Goal: Task Accomplishment & Management: Complete application form

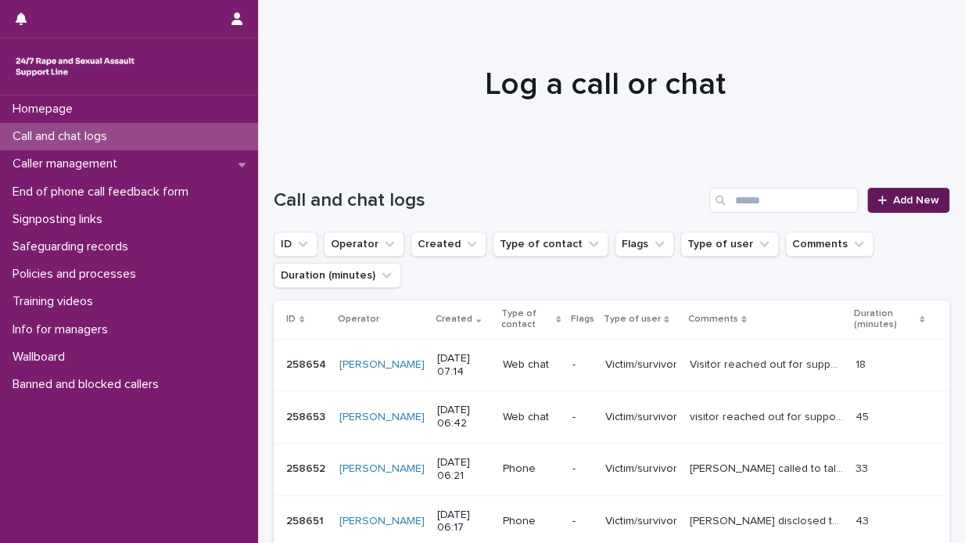
drag, startPoint x: 0, startPoint y: 0, endPoint x: 893, endPoint y: 198, distance: 914.9
click at [893, 198] on span "Add New" at bounding box center [916, 200] width 46 height 11
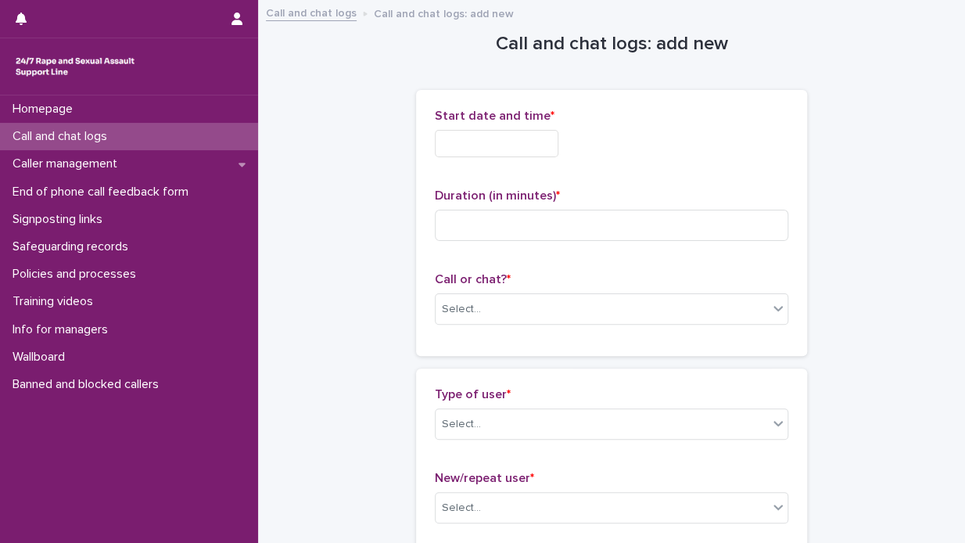
click at [438, 142] on input "text" at bounding box center [497, 143] width 124 height 27
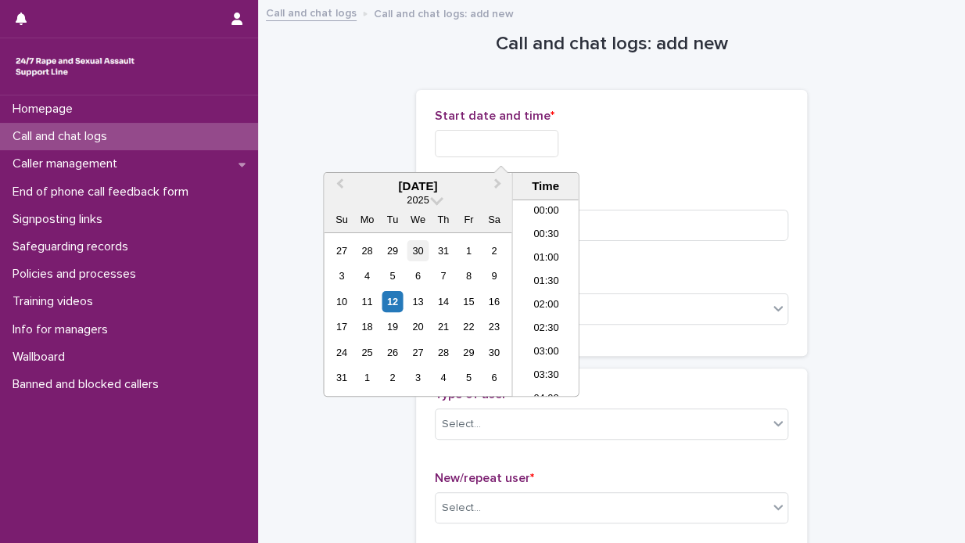
scroll to position [242, 0]
click at [388, 298] on div "12" at bounding box center [392, 301] width 21 height 21
click at [557, 276] on li "06:30" at bounding box center [545, 274] width 66 height 23
click at [514, 140] on input "**********" at bounding box center [497, 143] width 124 height 27
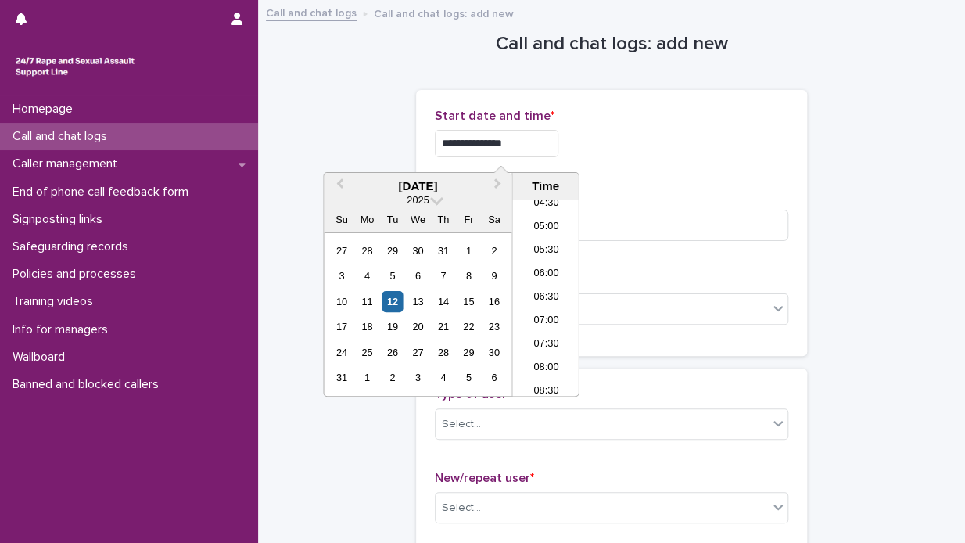
type input "**********"
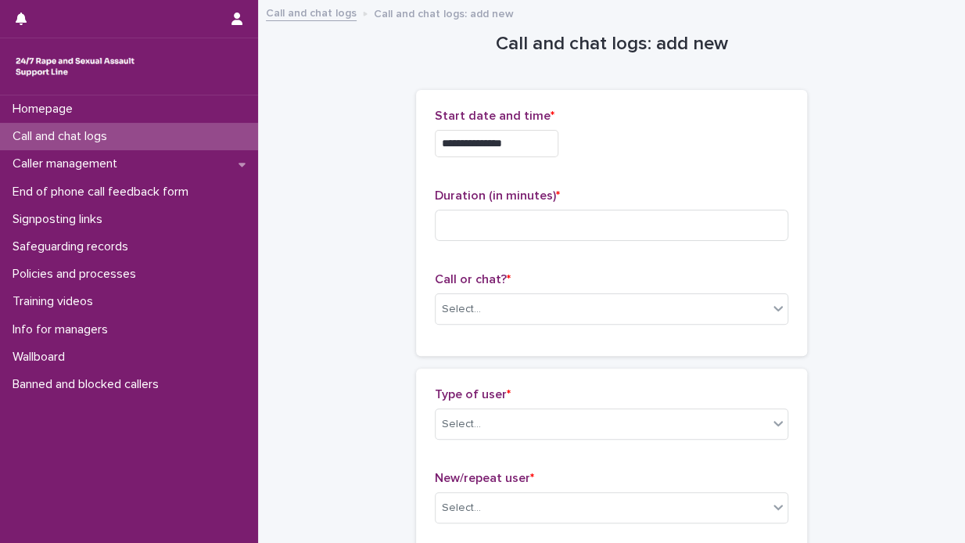
click at [660, 145] on div "**********" at bounding box center [612, 143] width 354 height 27
click at [451, 223] on input at bounding box center [612, 225] width 354 height 31
type input "**"
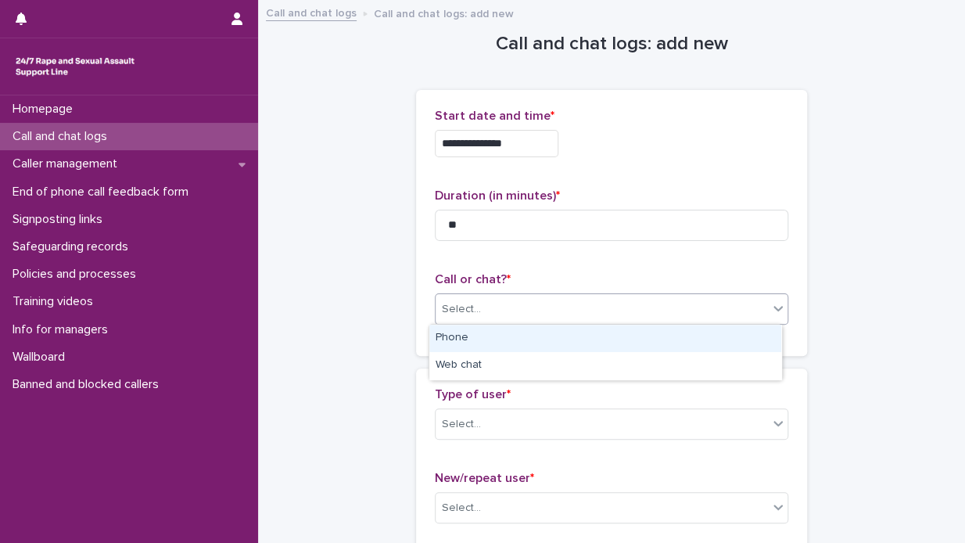
click at [770, 307] on icon at bounding box center [778, 308] width 16 height 16
click at [657, 334] on div "Phone" at bounding box center [605, 338] width 352 height 27
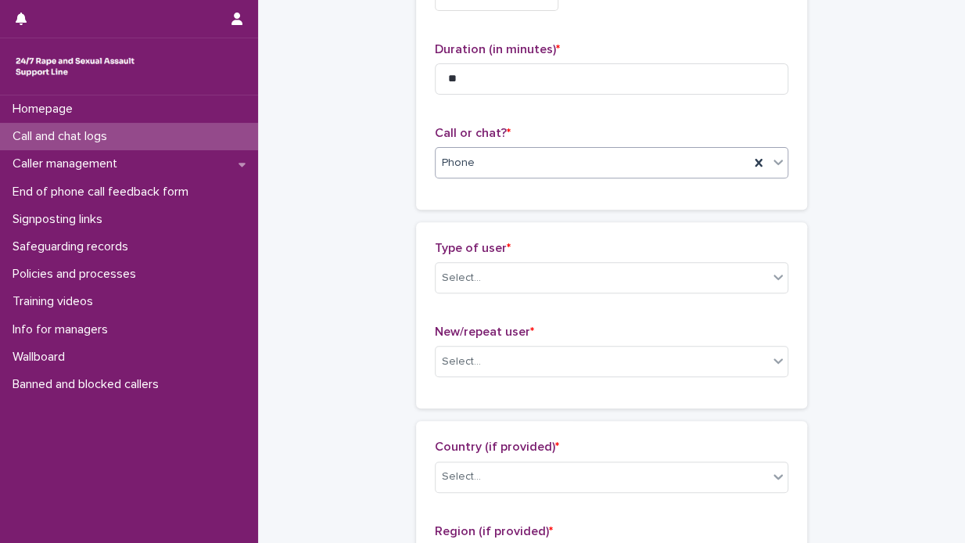
scroll to position [156, 0]
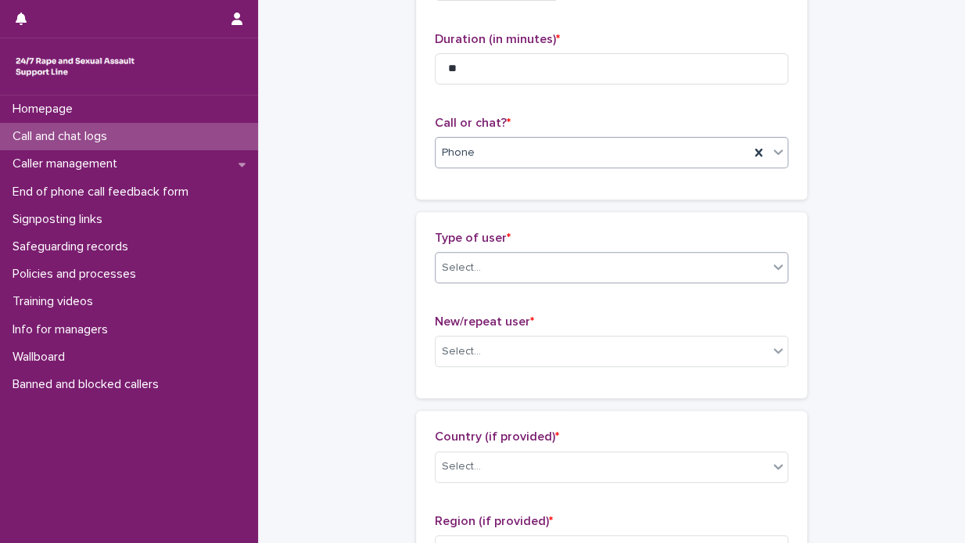
click at [771, 269] on icon at bounding box center [778, 267] width 16 height 16
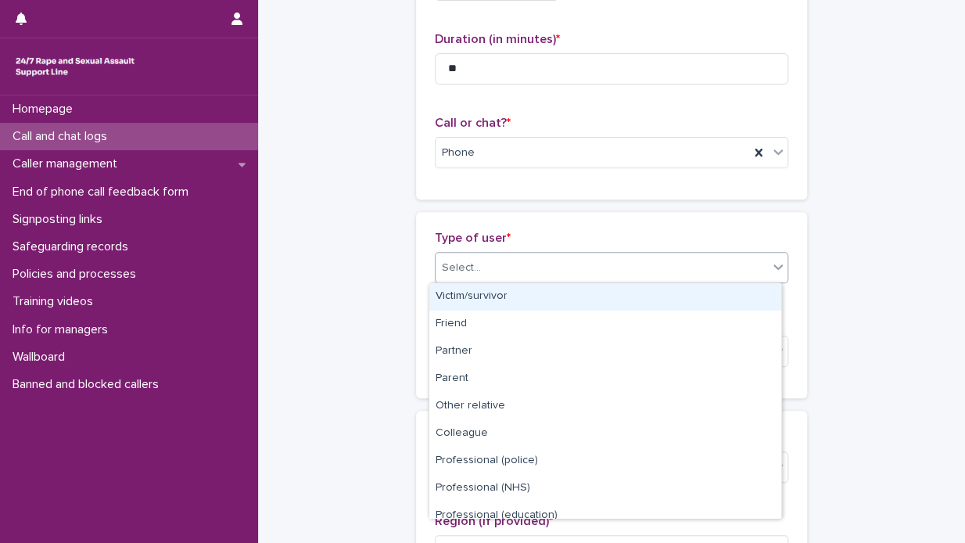
click at [659, 295] on div "Victim/survivor" at bounding box center [605, 296] width 352 height 27
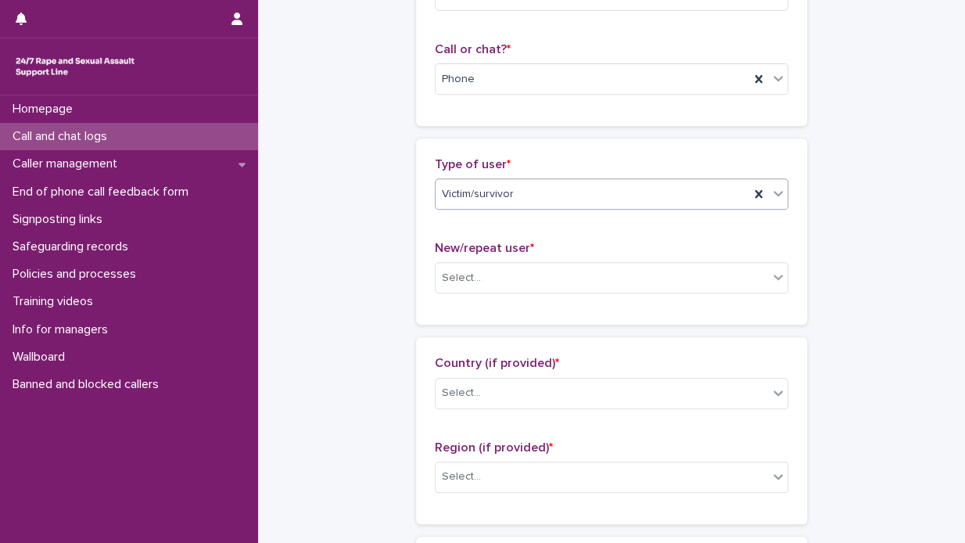
scroll to position [313, 0]
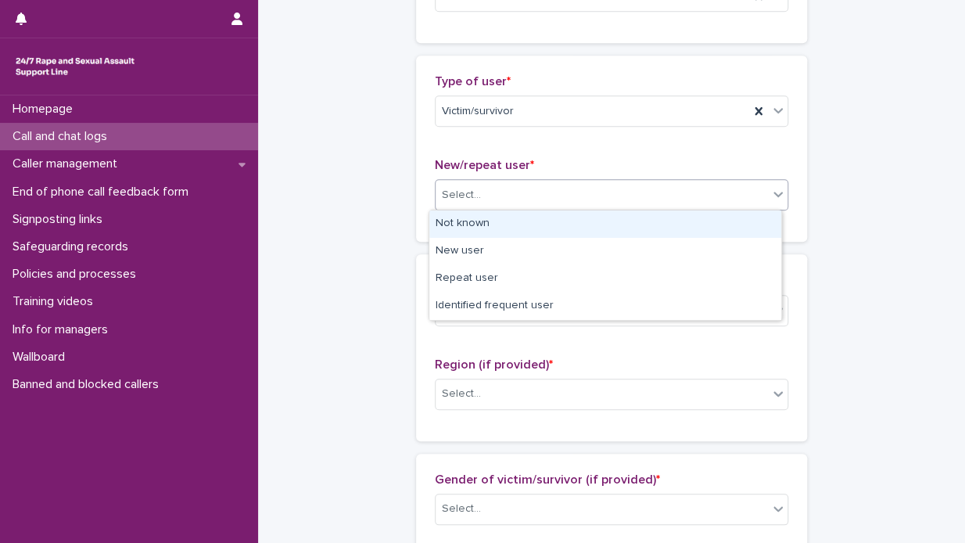
click at [774, 196] on icon at bounding box center [778, 194] width 16 height 16
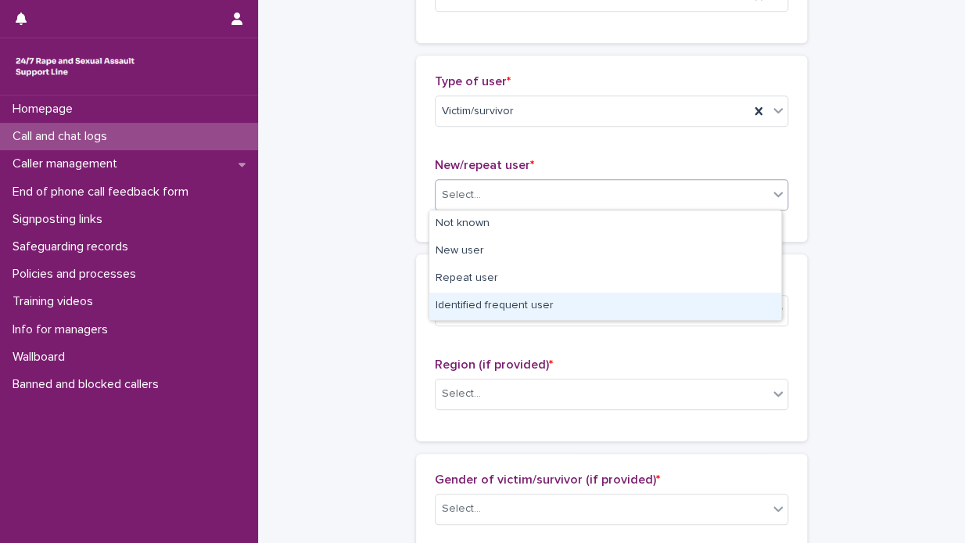
click at [605, 307] on div "Identified frequent user" at bounding box center [605, 306] width 352 height 27
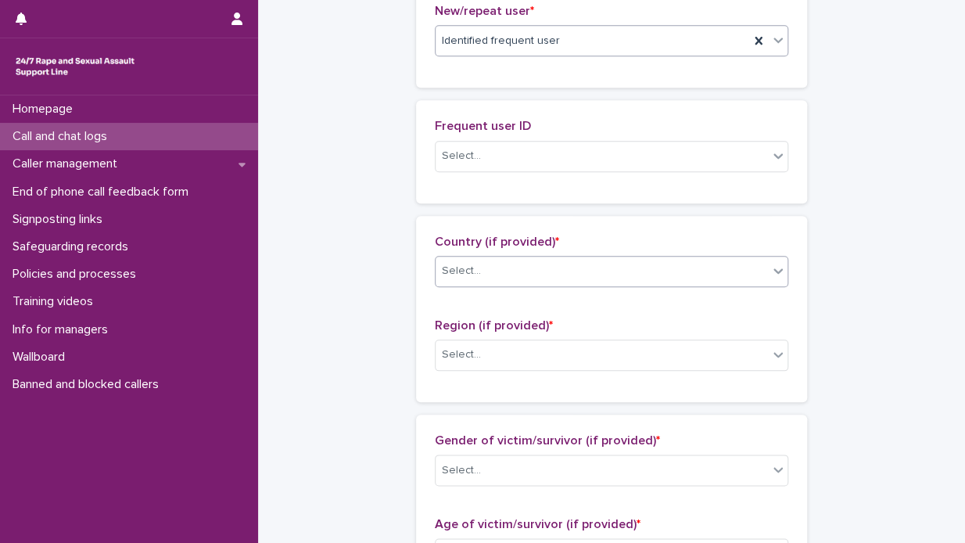
scroll to position [469, 0]
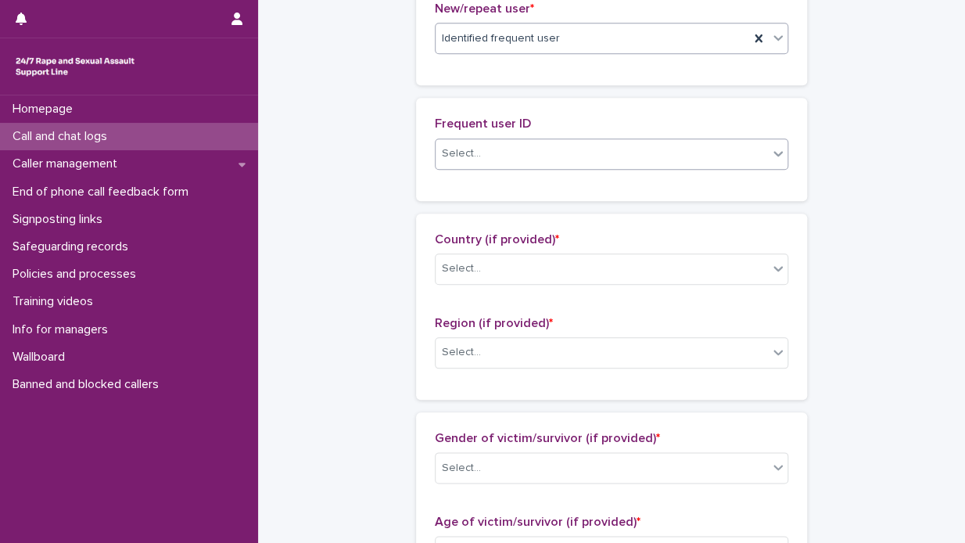
click at [776, 152] on icon at bounding box center [778, 153] width 16 height 16
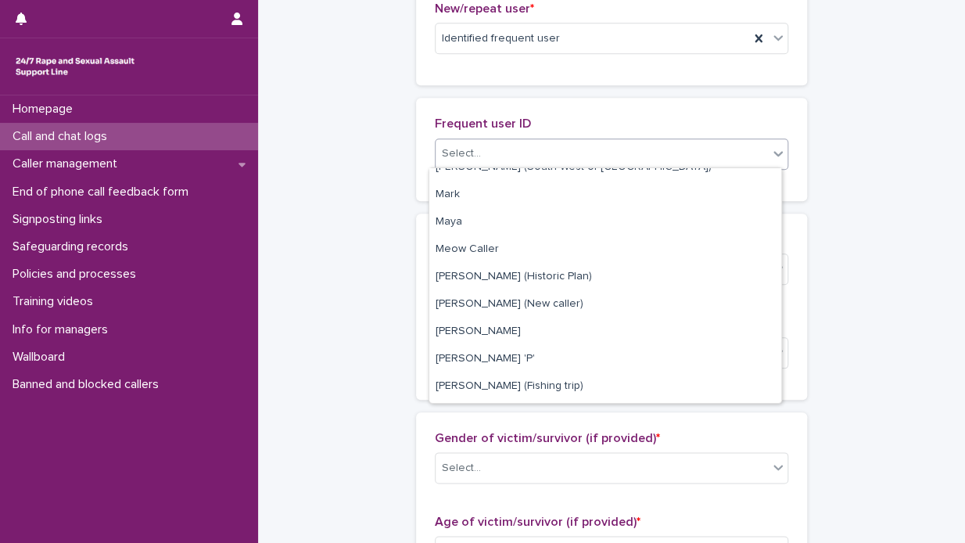
scroll to position [1756, 0]
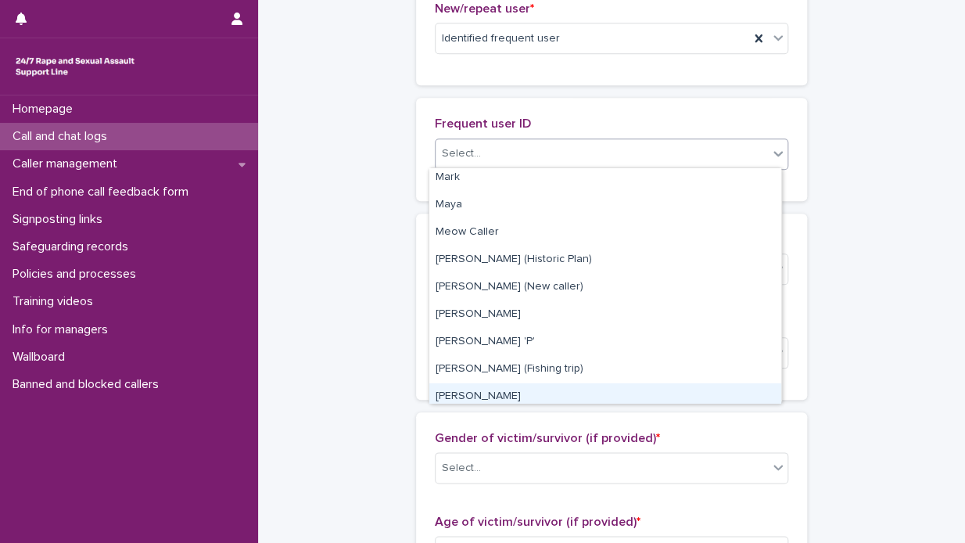
click at [624, 390] on div "[PERSON_NAME]" at bounding box center [605, 396] width 352 height 27
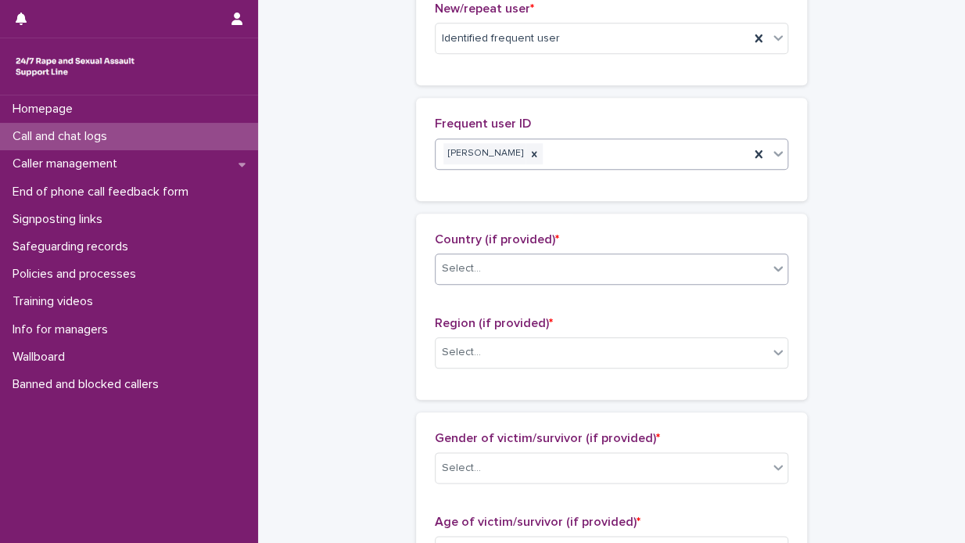
click at [774, 268] on icon at bounding box center [778, 268] width 16 height 16
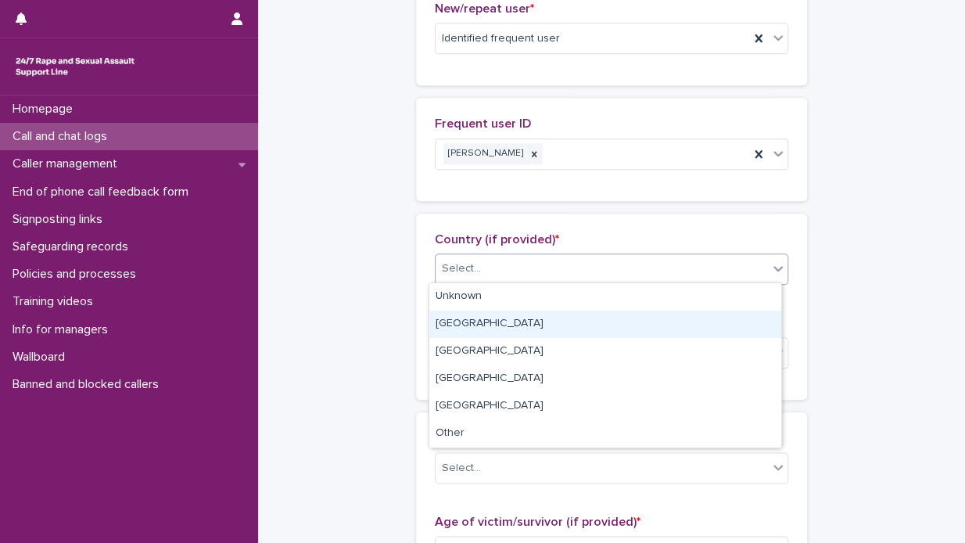
click at [626, 321] on div "[GEOGRAPHIC_DATA]" at bounding box center [605, 324] width 352 height 27
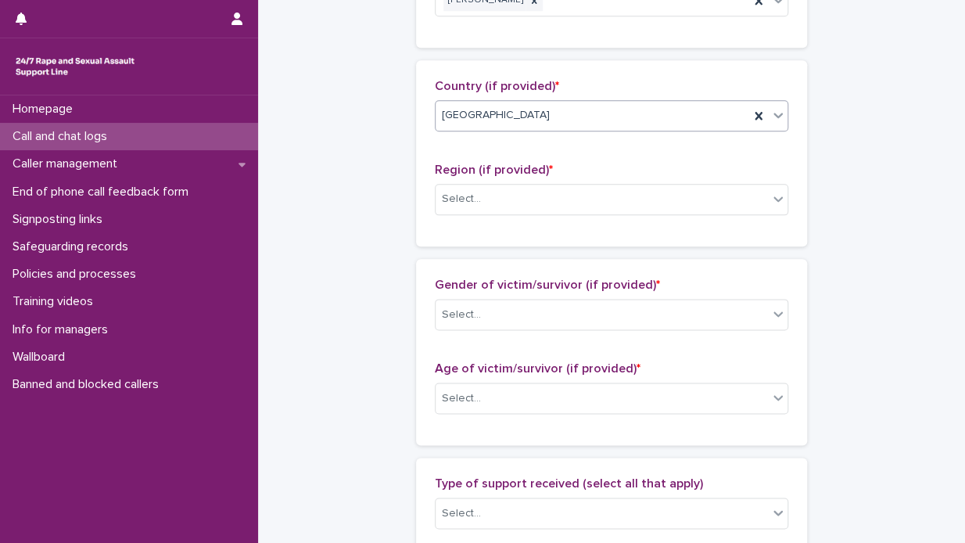
scroll to position [626, 0]
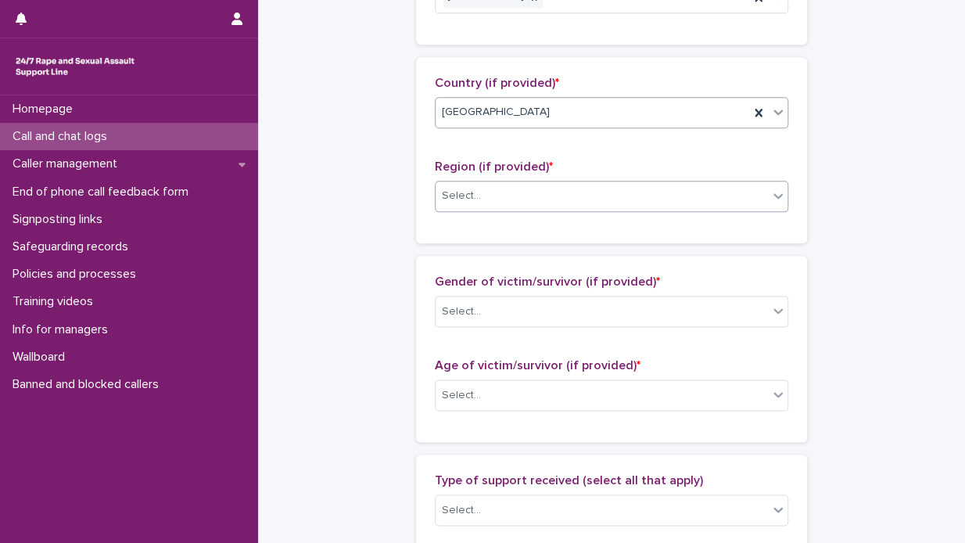
click at [773, 196] on icon at bounding box center [778, 196] width 16 height 16
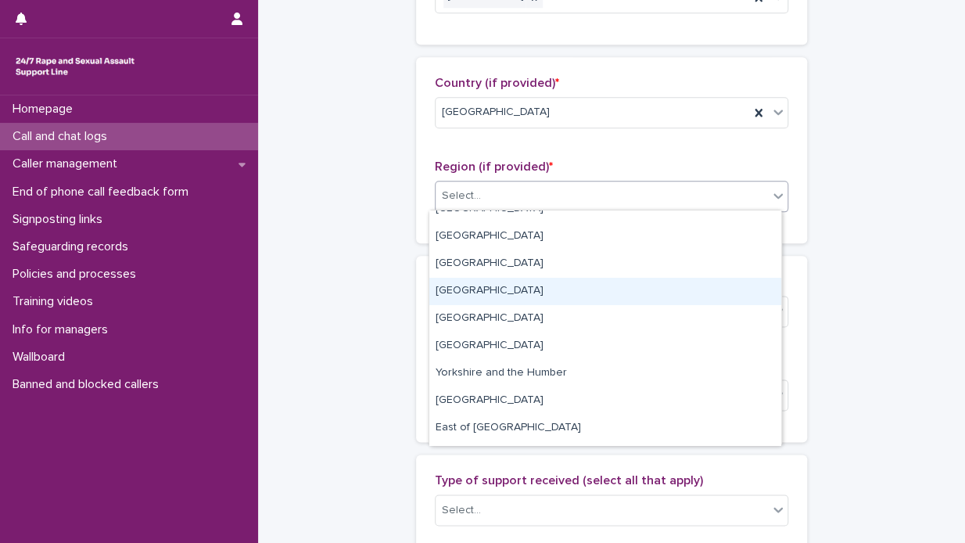
scroll to position [59, 0]
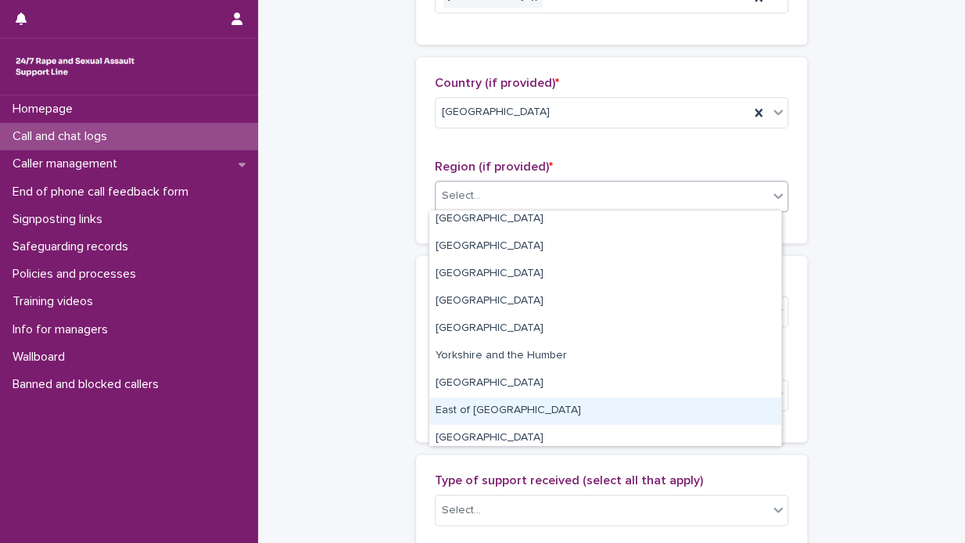
click at [602, 408] on div "East of [GEOGRAPHIC_DATA]" at bounding box center [605, 410] width 352 height 27
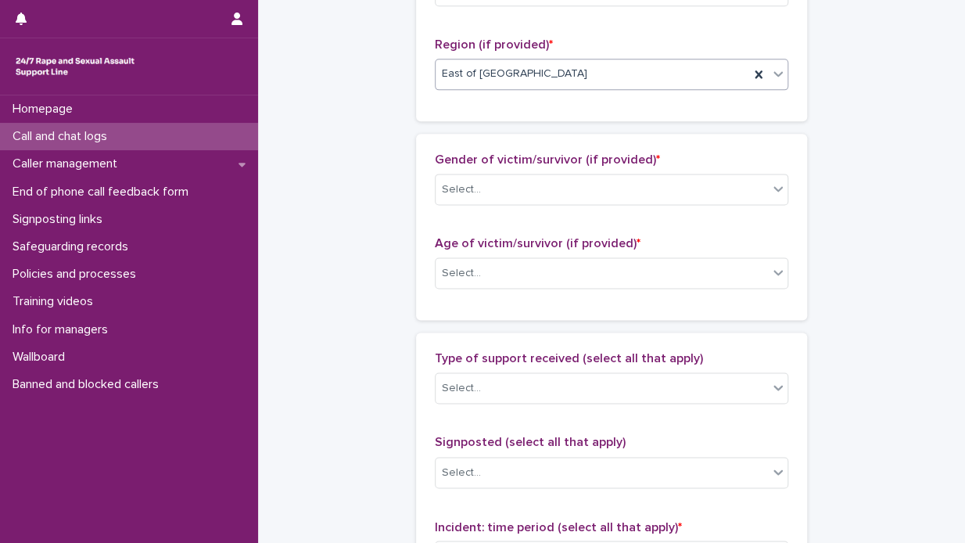
scroll to position [782, 0]
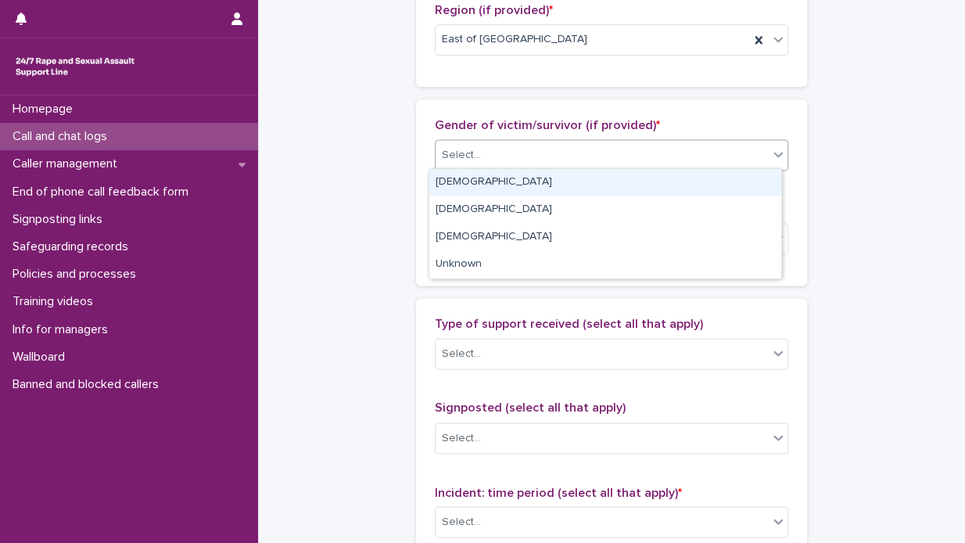
click at [773, 152] on icon at bounding box center [778, 154] width 16 height 16
click at [707, 177] on div "[DEMOGRAPHIC_DATA]" at bounding box center [605, 182] width 352 height 27
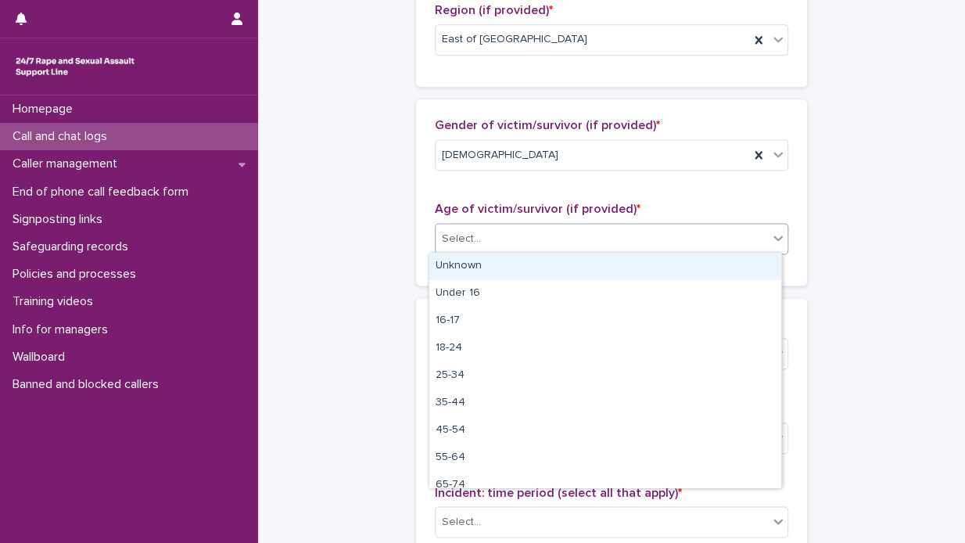
click at [774, 235] on icon at bounding box center [778, 237] width 9 height 5
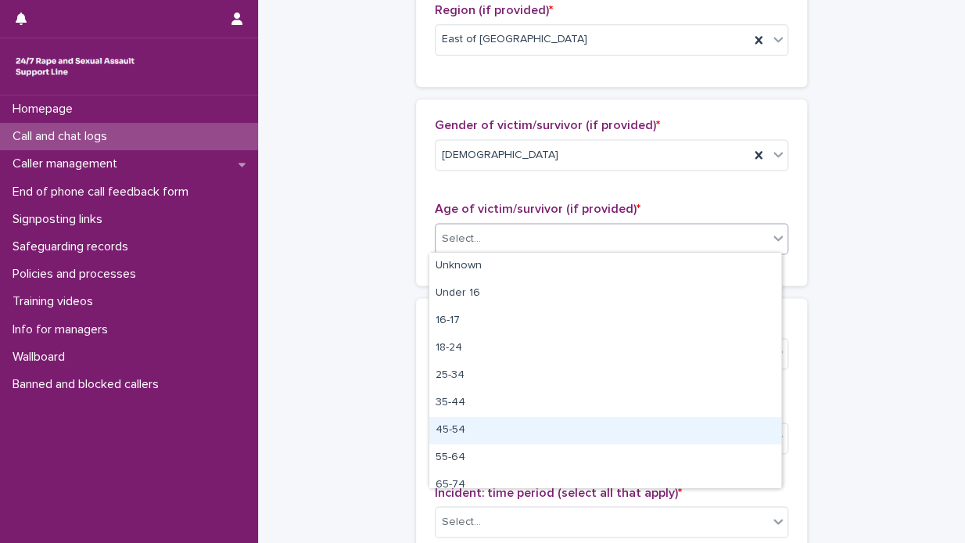
drag, startPoint x: 626, startPoint y: 412, endPoint x: 615, endPoint y: 429, distance: 20.4
click at [615, 429] on div "45-54" at bounding box center [605, 430] width 352 height 27
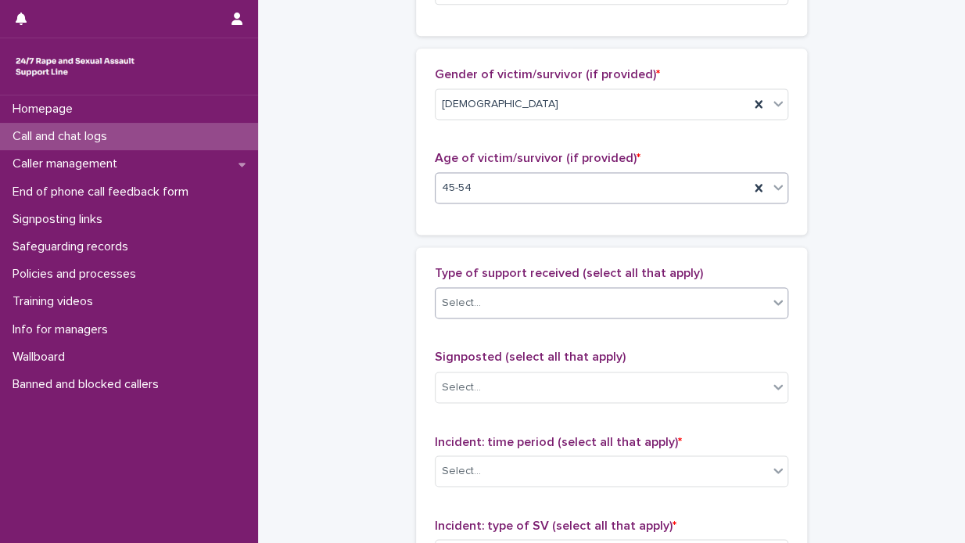
scroll to position [860, 0]
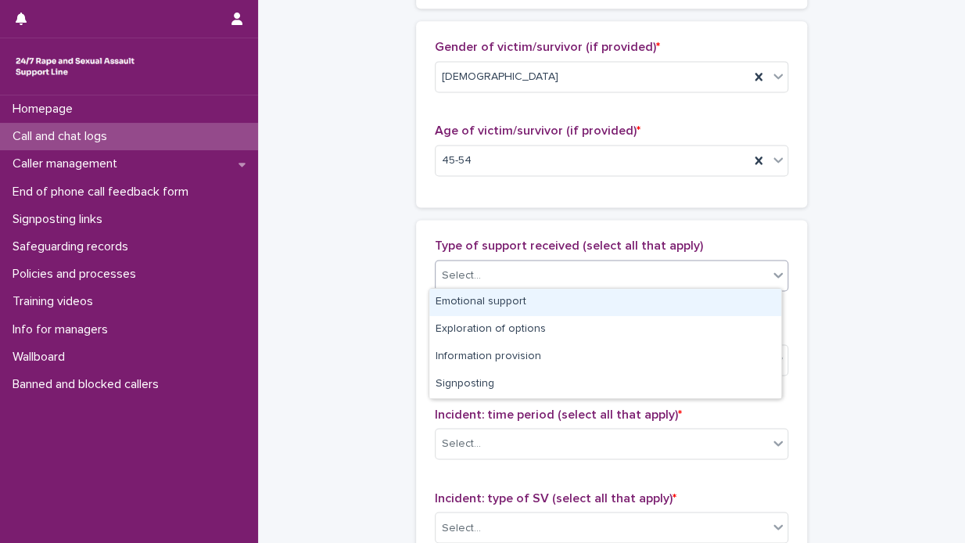
click at [774, 273] on icon at bounding box center [778, 275] width 9 height 5
click at [738, 299] on div "Emotional support" at bounding box center [605, 302] width 352 height 27
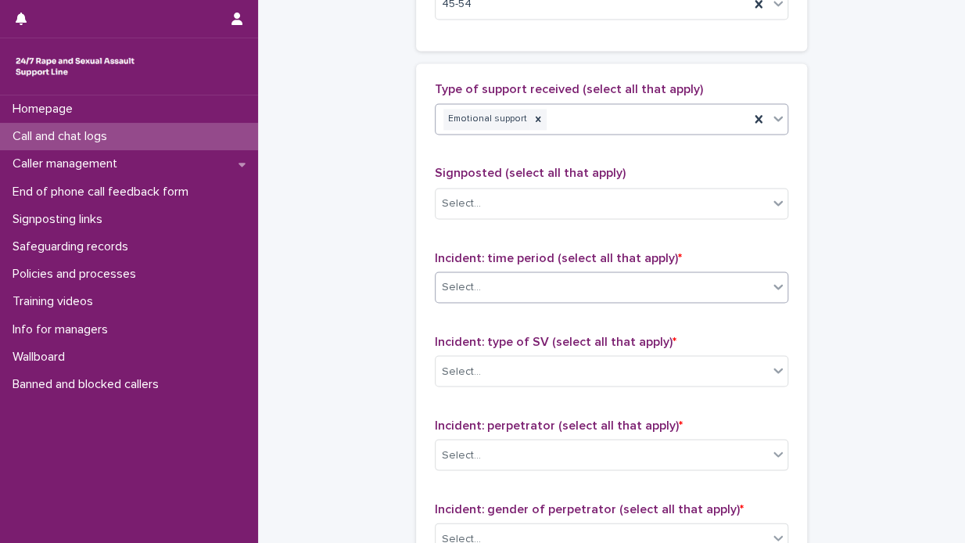
scroll to position [1095, 0]
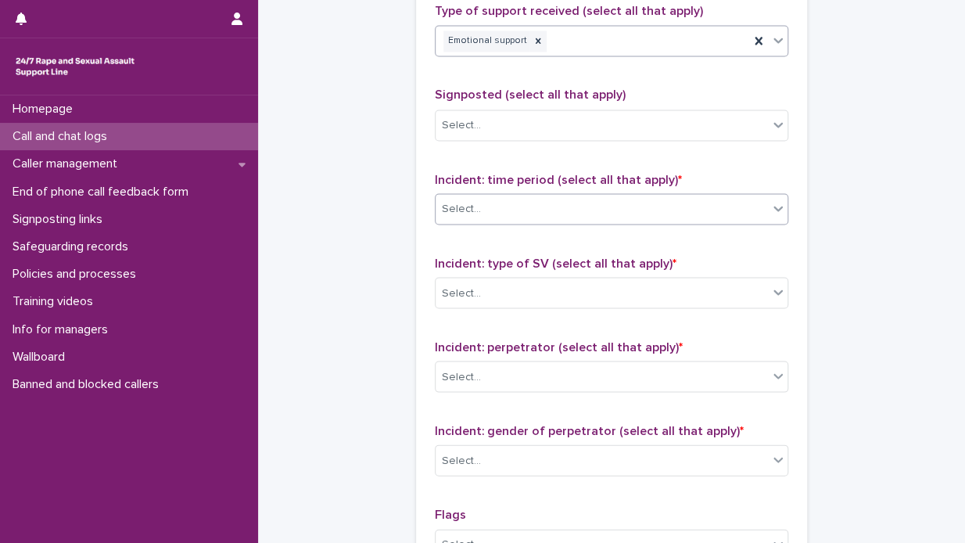
click at [773, 201] on icon at bounding box center [778, 208] width 16 height 16
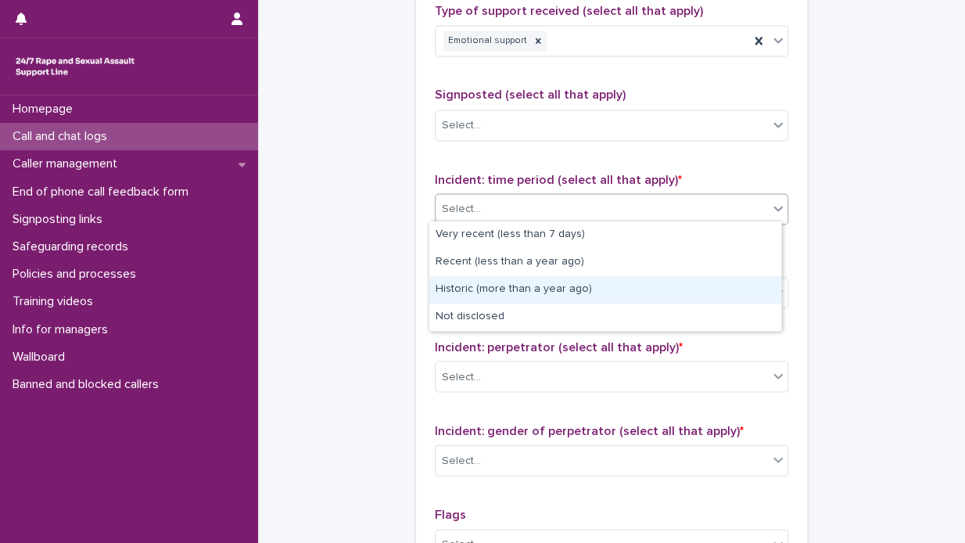
click at [654, 292] on div "Historic (more than a year ago)" at bounding box center [605, 289] width 352 height 27
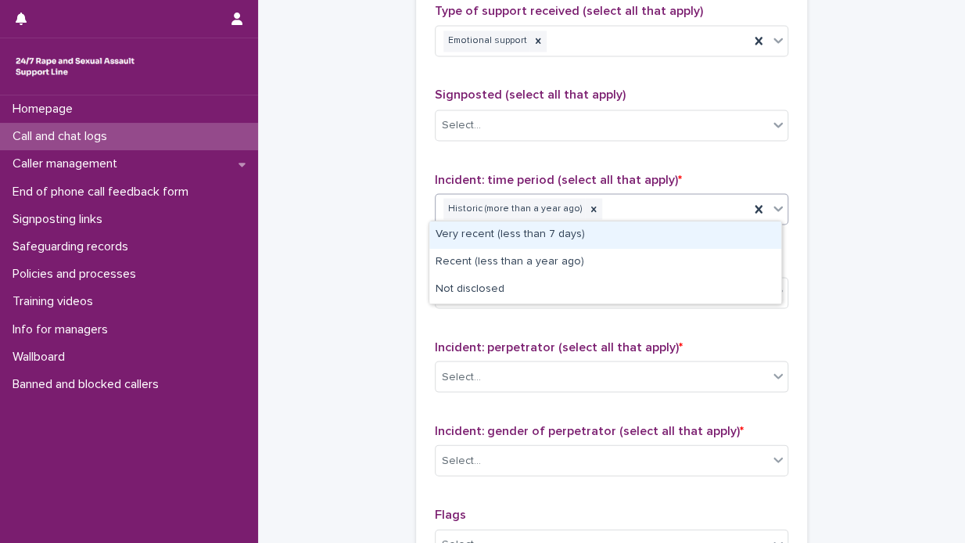
click at [777, 203] on icon at bounding box center [778, 208] width 16 height 16
click at [699, 229] on div "Very recent (less than 7 days)" at bounding box center [605, 234] width 352 height 27
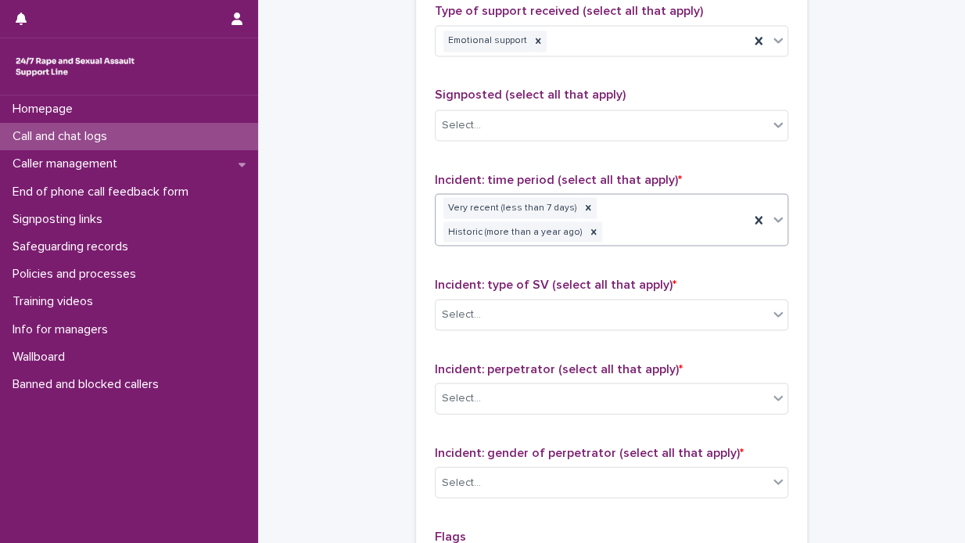
click at [774, 212] on icon at bounding box center [778, 219] width 16 height 16
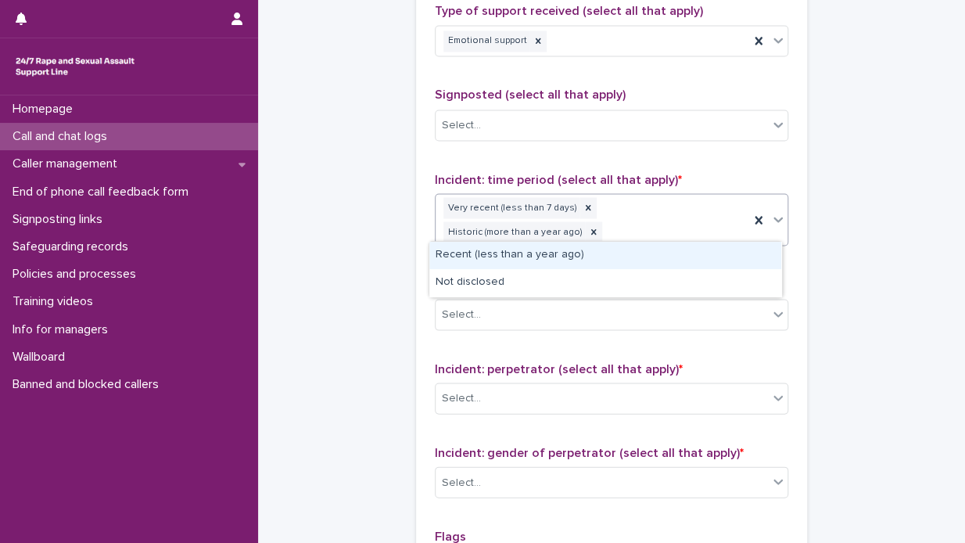
click at [698, 247] on div "Recent (less than a year ago)" at bounding box center [605, 255] width 352 height 27
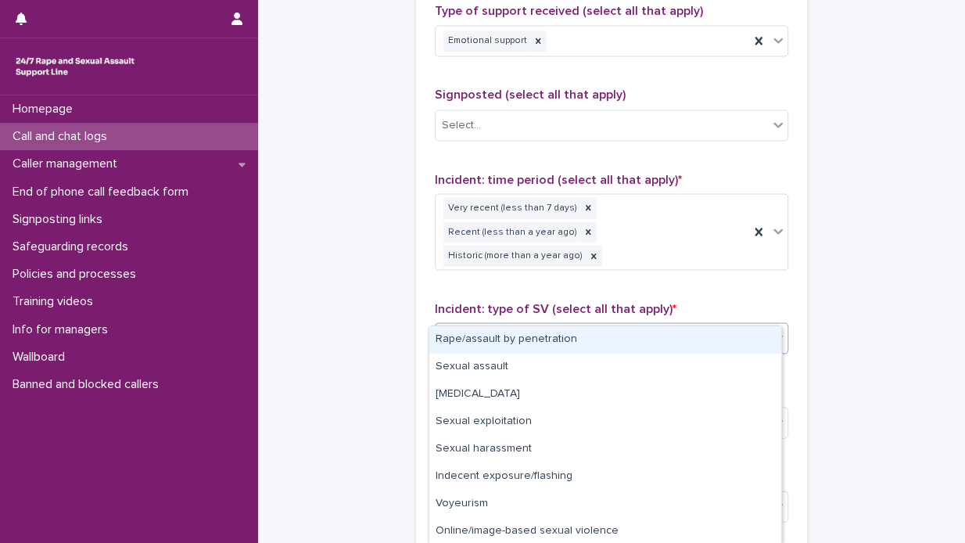
click at [774, 336] on icon at bounding box center [778, 338] width 9 height 5
click at [743, 334] on div "Rape/assault by penetration" at bounding box center [605, 339] width 352 height 27
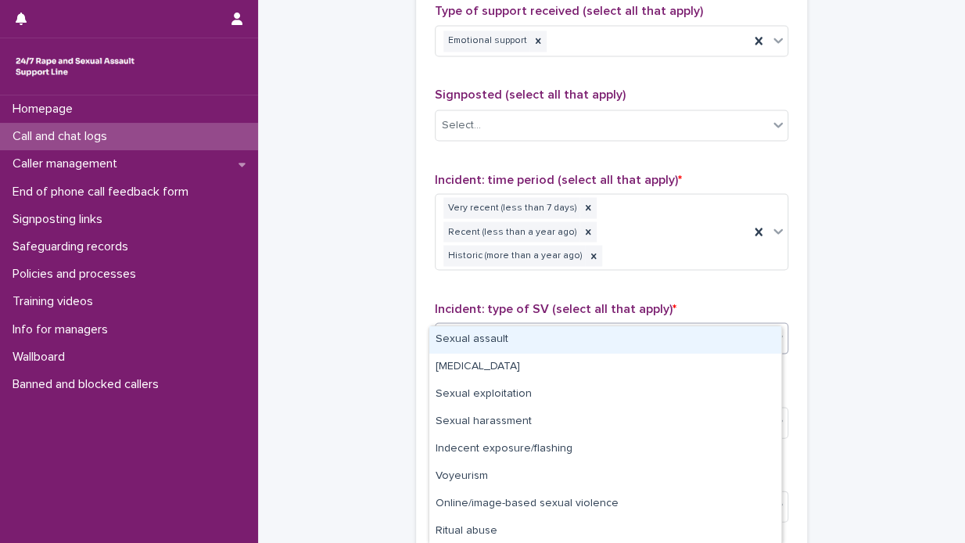
click at [774, 336] on icon at bounding box center [778, 338] width 9 height 5
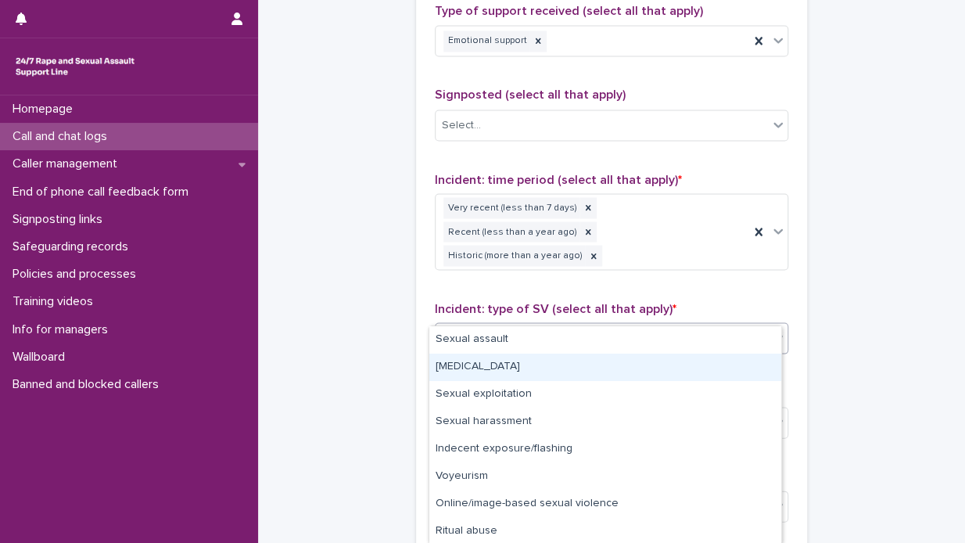
click at [673, 368] on div "[MEDICAL_DATA]" at bounding box center [605, 367] width 352 height 27
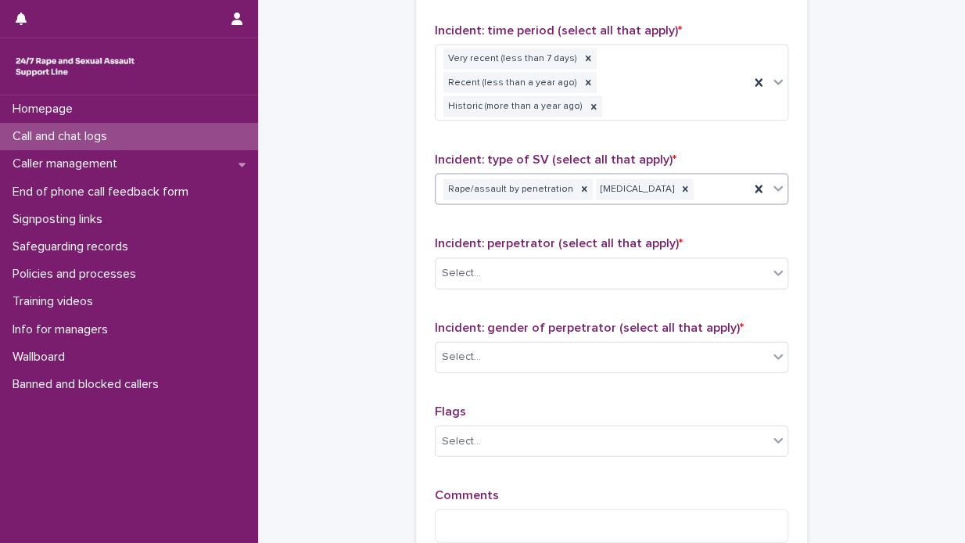
scroll to position [1251, 0]
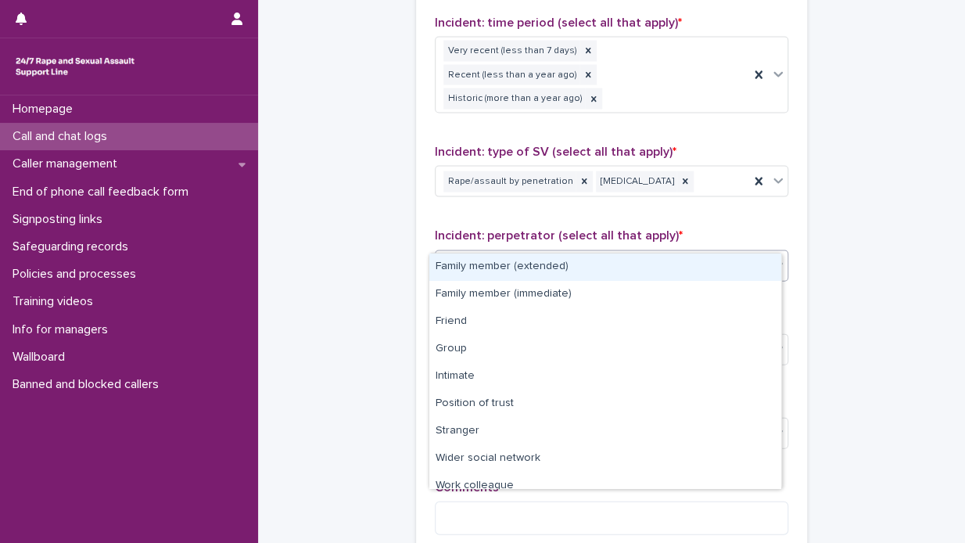
click at [774, 263] on icon at bounding box center [778, 265] width 9 height 5
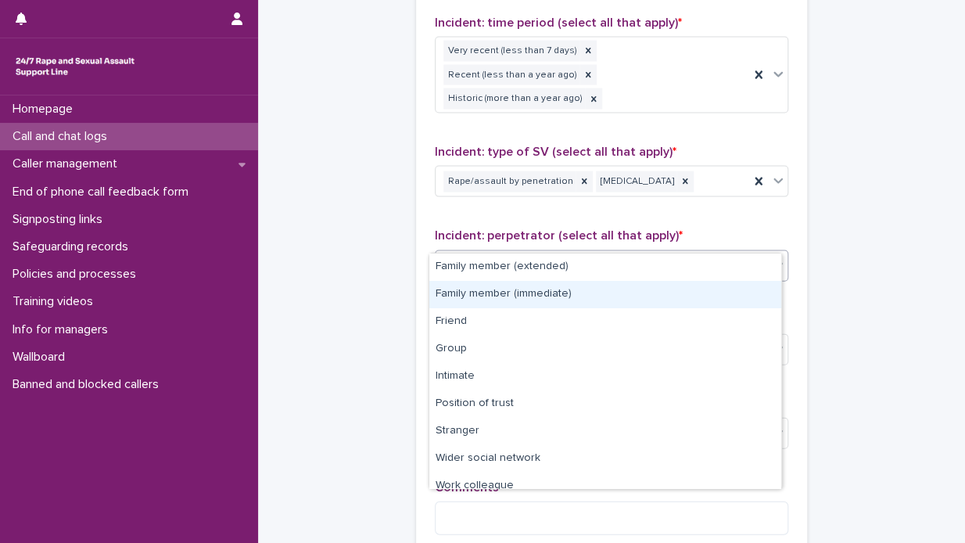
click at [645, 289] on div "Family member (immediate)" at bounding box center [605, 294] width 352 height 27
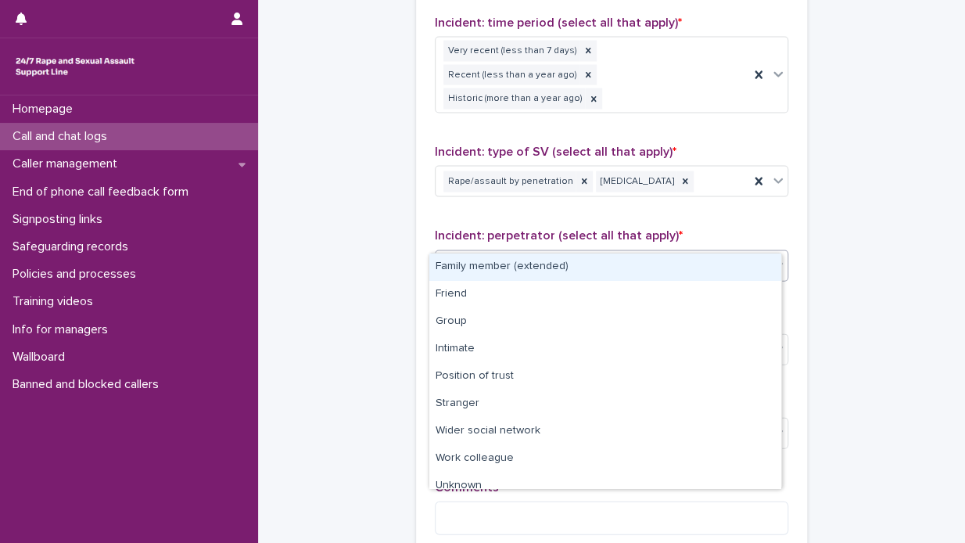
click at [776, 257] on icon at bounding box center [778, 265] width 16 height 16
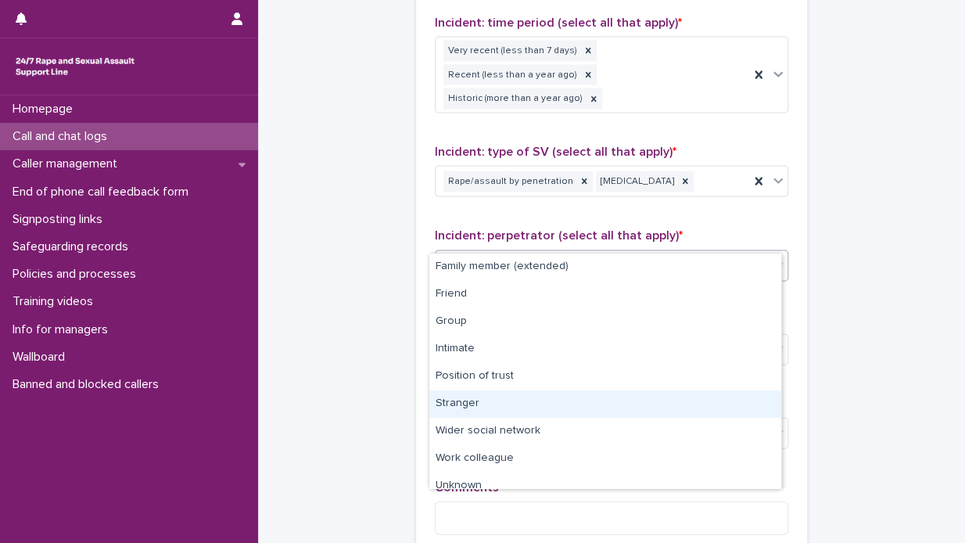
click at [570, 404] on div "Stranger" at bounding box center [605, 403] width 352 height 27
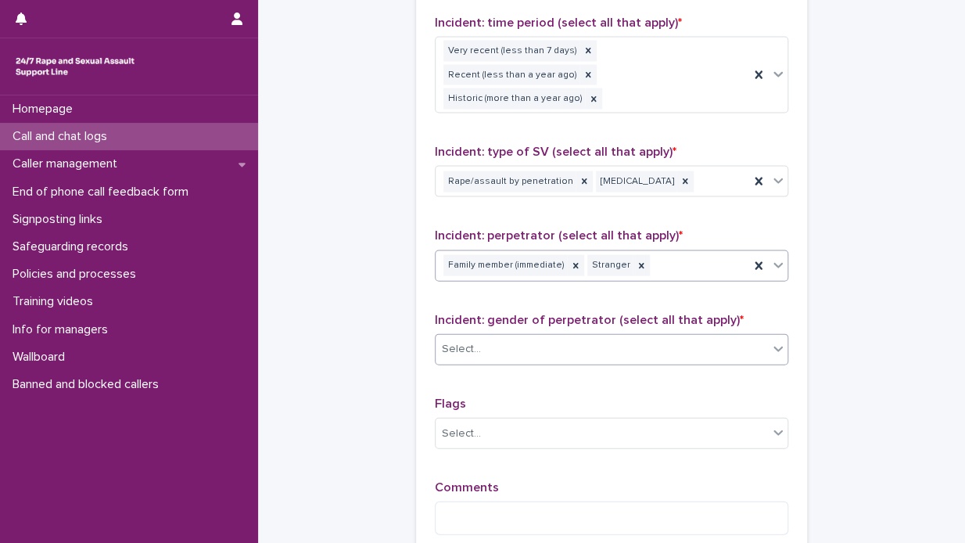
click at [773, 341] on icon at bounding box center [778, 349] width 16 height 16
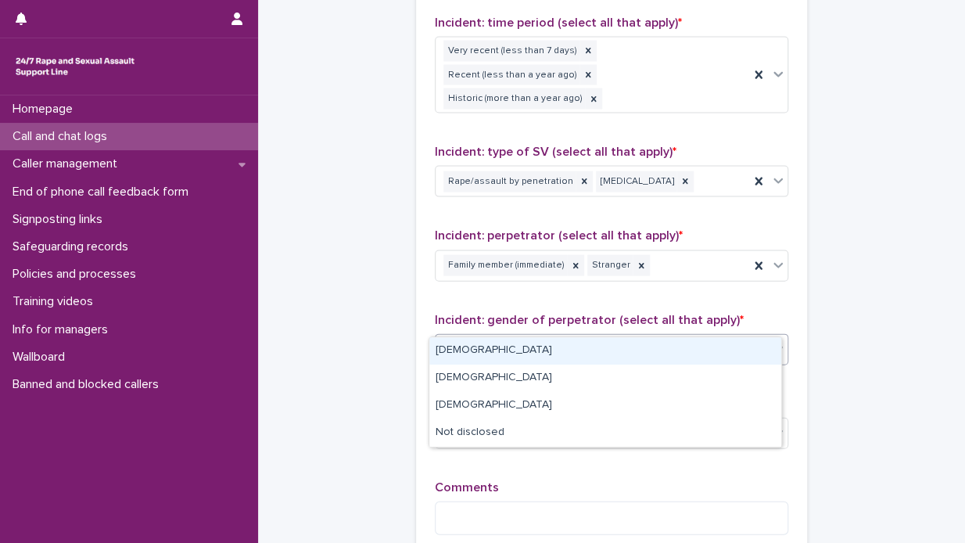
click at [721, 347] on div "[DEMOGRAPHIC_DATA]" at bounding box center [605, 350] width 352 height 27
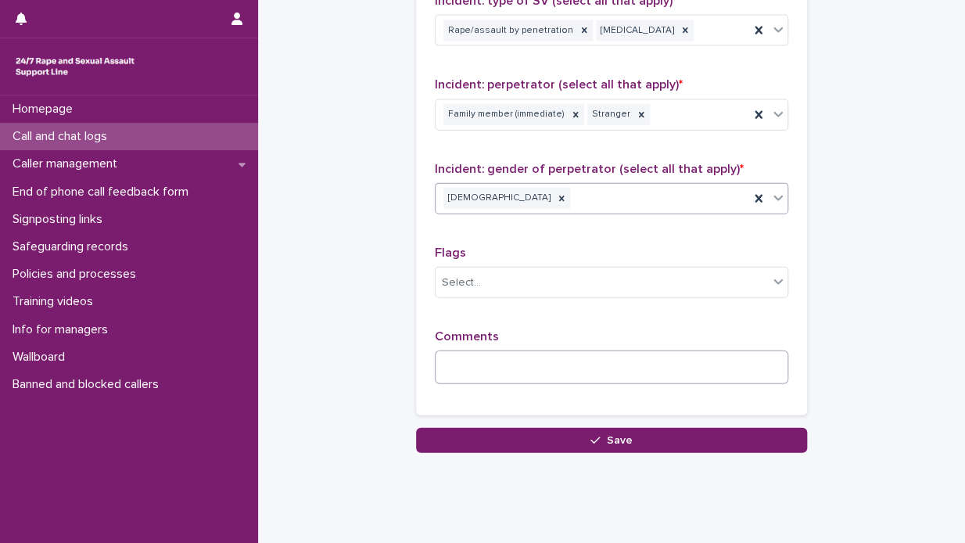
scroll to position [1405, 0]
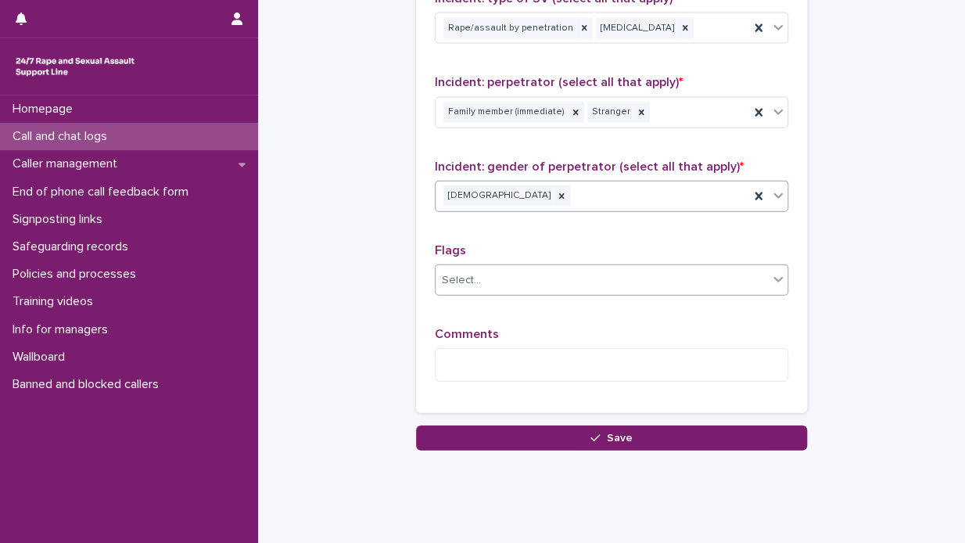
click at [777, 271] on icon at bounding box center [778, 279] width 16 height 16
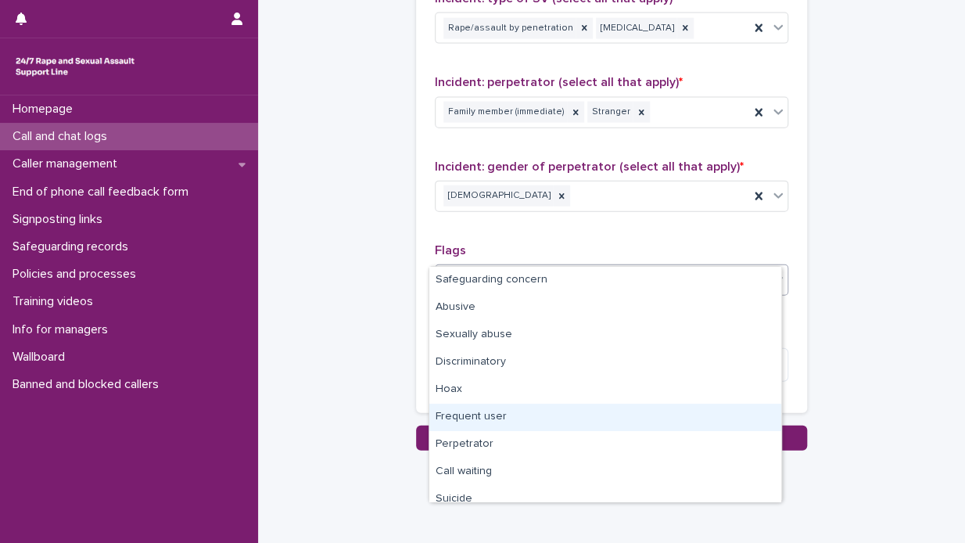
click at [605, 411] on div "Frequent user" at bounding box center [605, 417] width 352 height 27
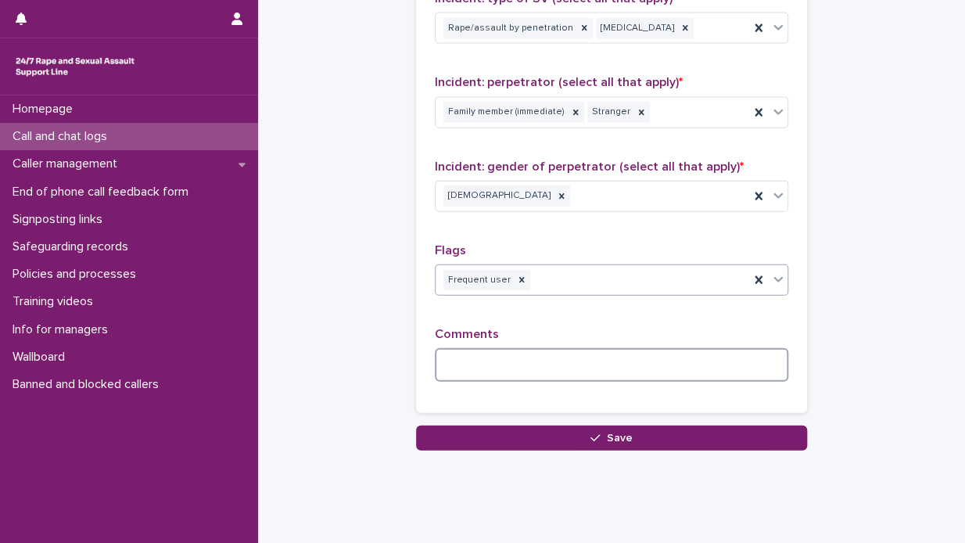
click at [456, 348] on textarea at bounding box center [612, 365] width 354 height 34
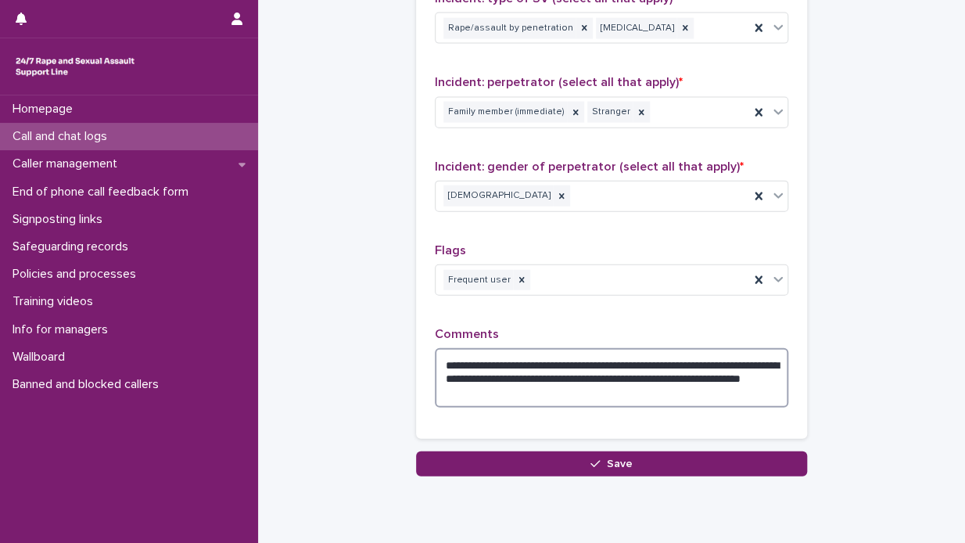
click at [507, 361] on textarea "**********" at bounding box center [612, 377] width 354 height 59
click at [653, 365] on textarea "**********" at bounding box center [612, 377] width 354 height 59
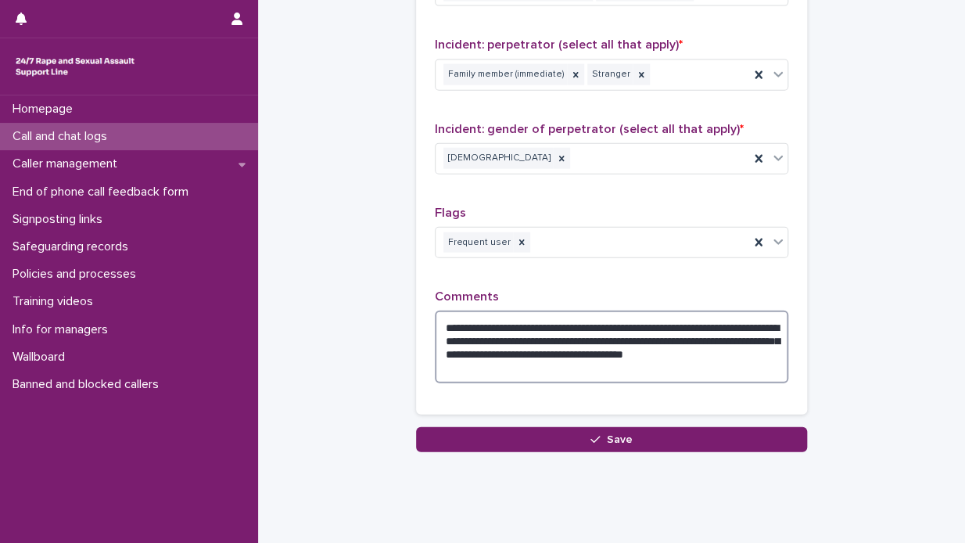
scroll to position [1445, 0]
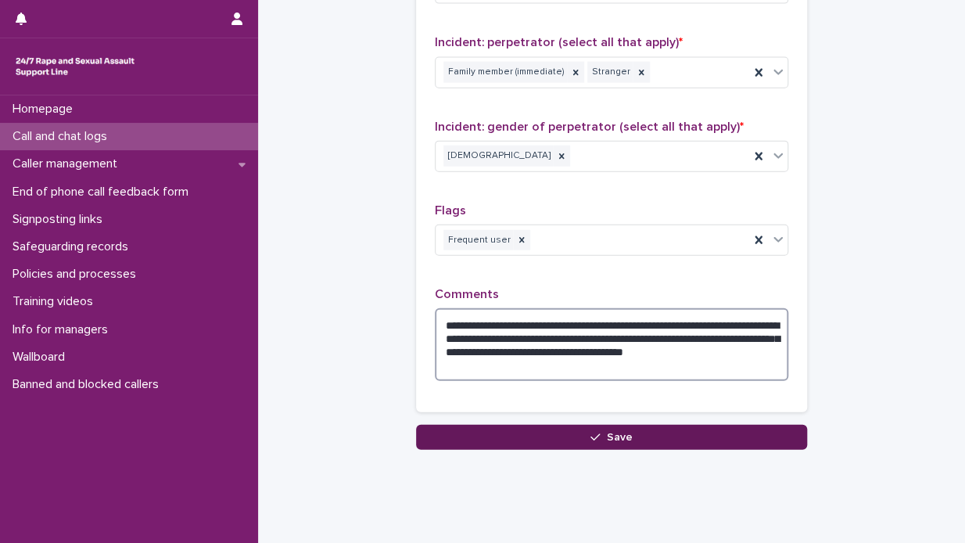
type textarea "**********"
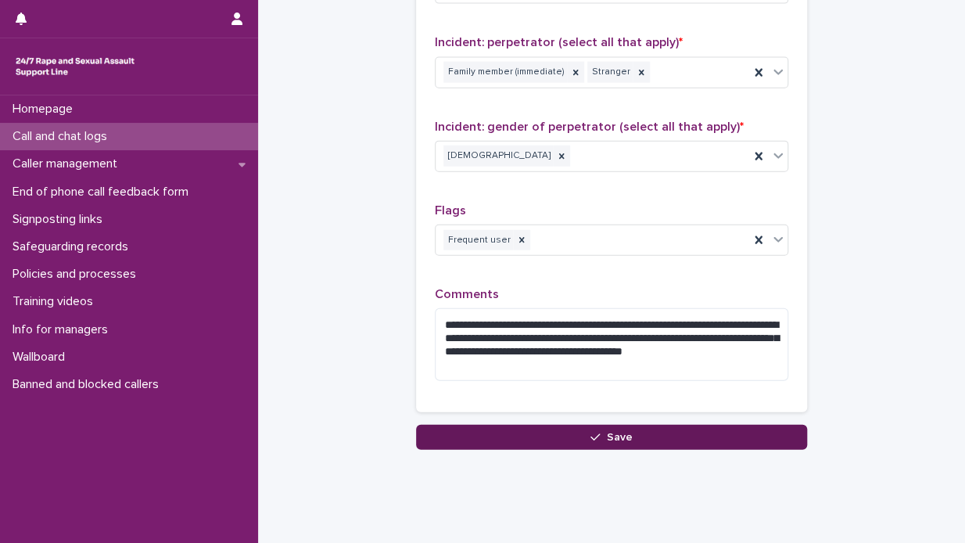
click at [611, 432] on span "Save" at bounding box center [620, 437] width 26 height 11
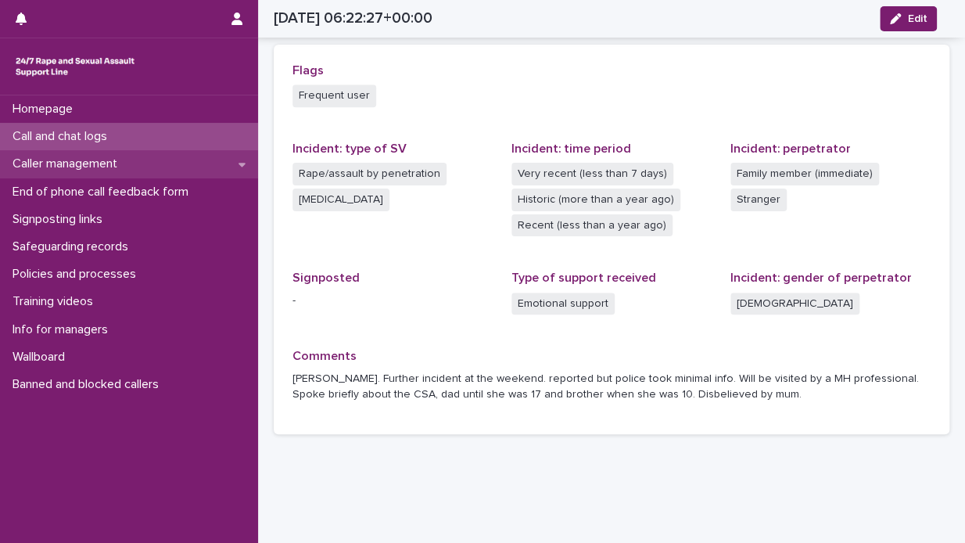
scroll to position [489, 0]
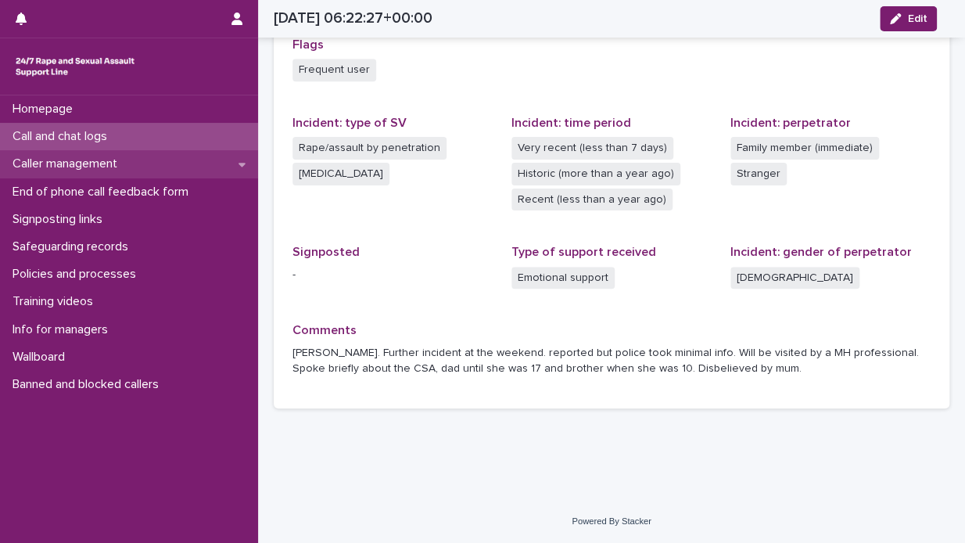
click at [81, 161] on p "Caller management" at bounding box center [68, 163] width 124 height 15
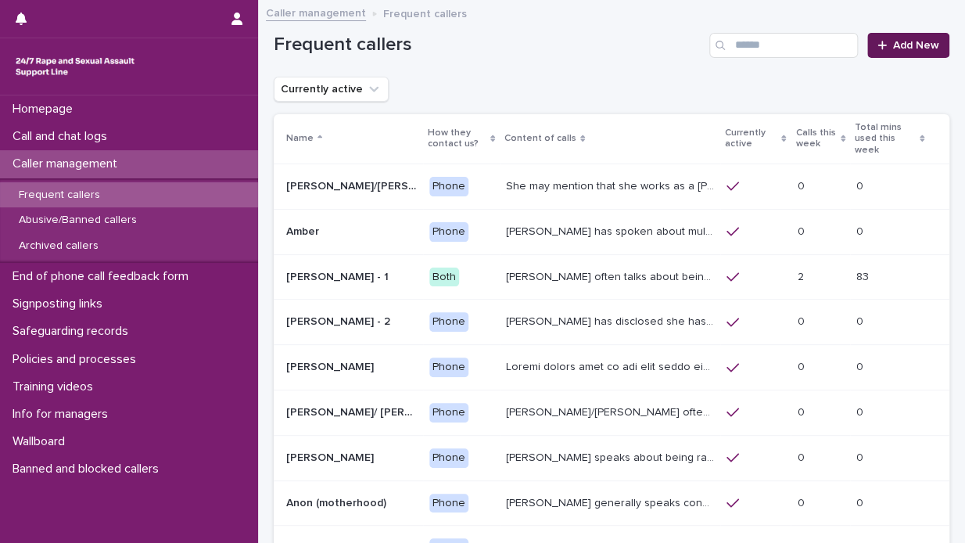
click at [896, 40] on span "Add New" at bounding box center [916, 45] width 46 height 11
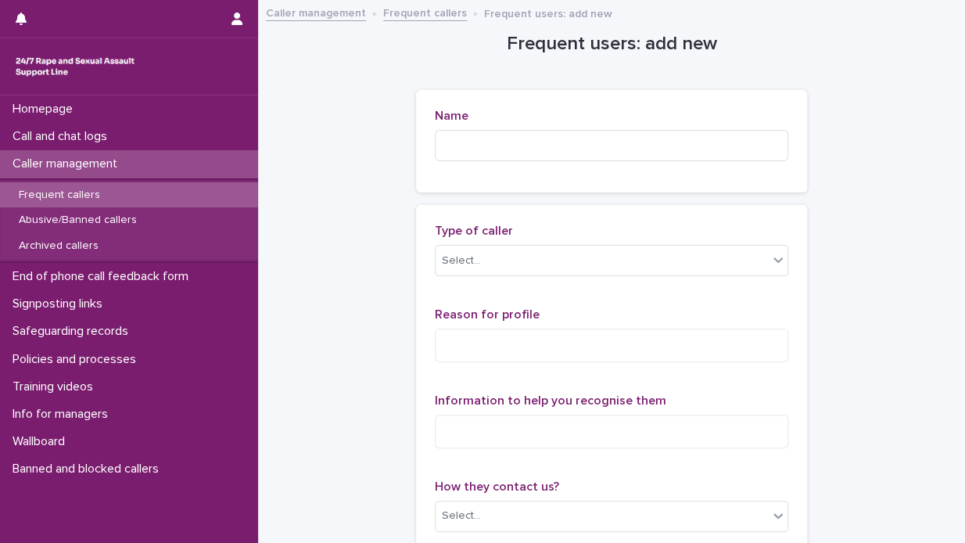
click at [106, 191] on p "Frequent callers" at bounding box center [59, 195] width 106 height 13
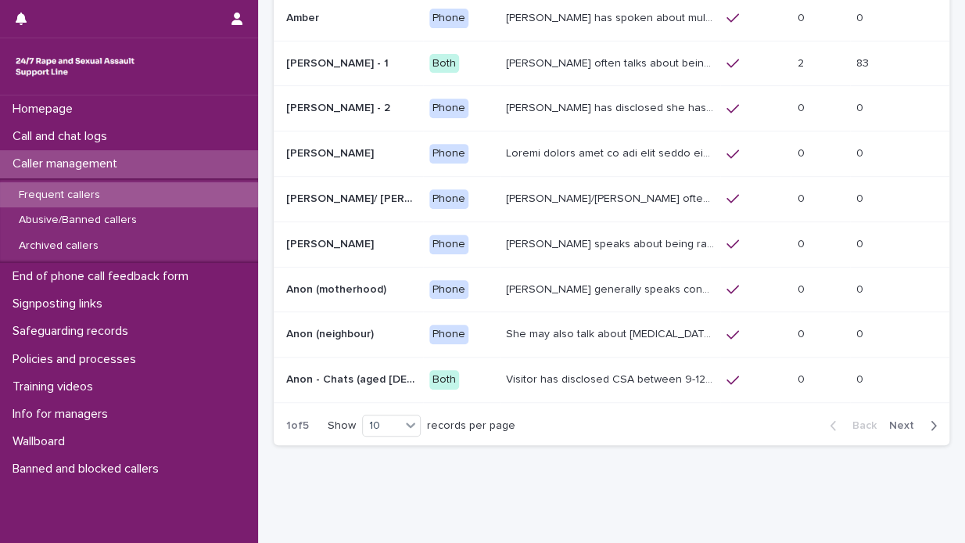
scroll to position [235, 0]
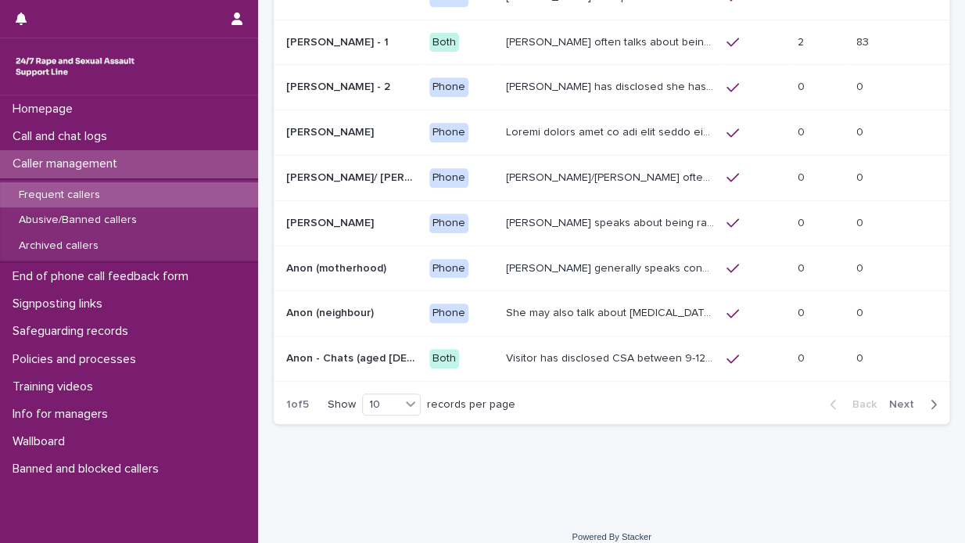
click at [932, 400] on icon "button" at bounding box center [934, 404] width 5 height 9
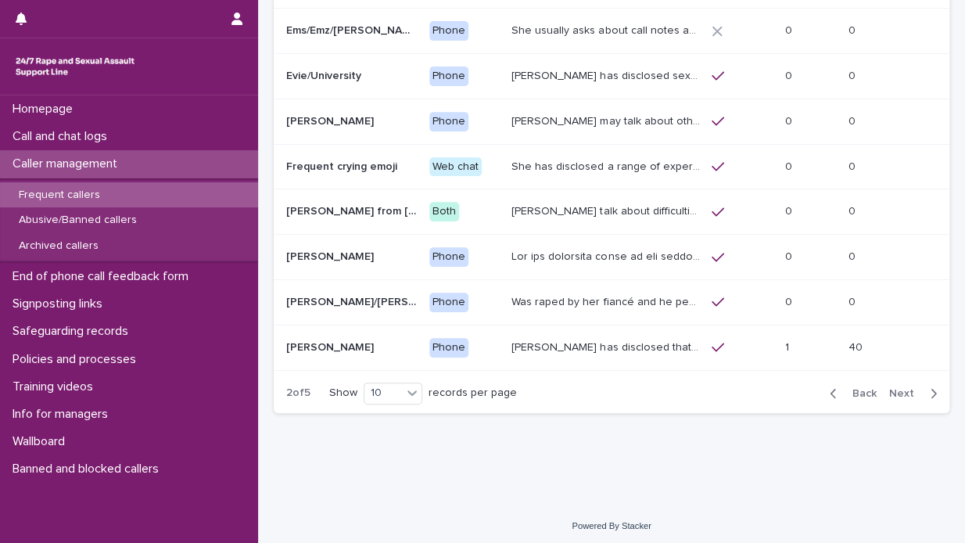
scroll to position [240, 0]
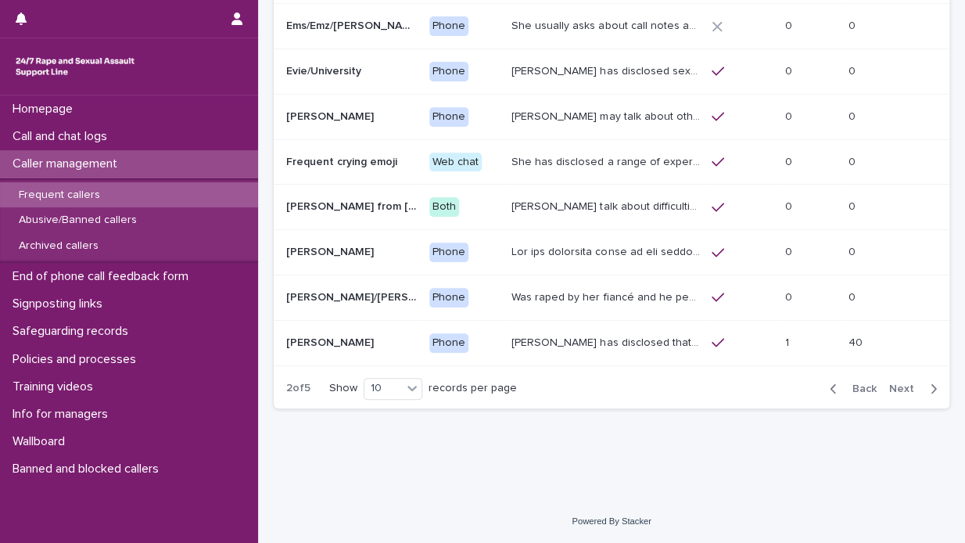
click at [930, 389] on icon "button" at bounding box center [933, 389] width 7 height 14
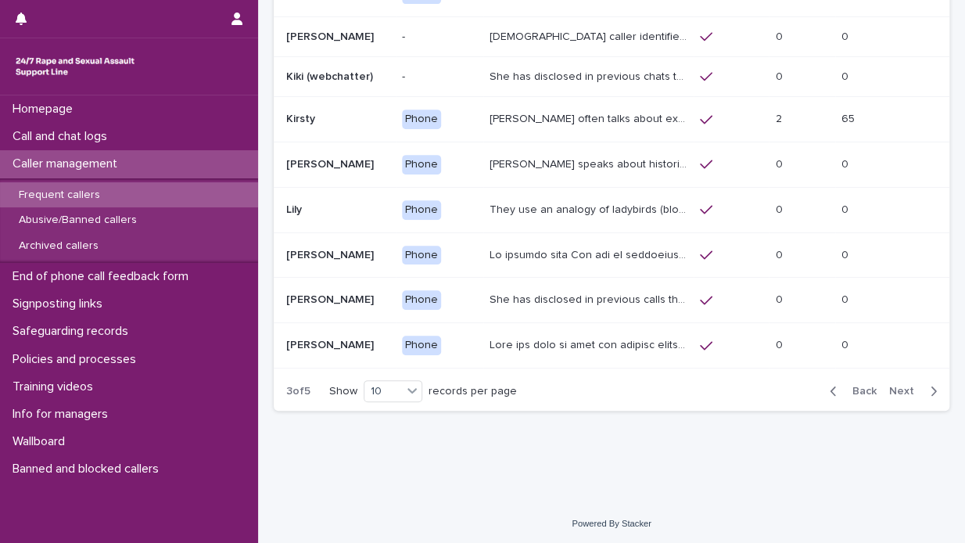
click at [932, 389] on icon "button" at bounding box center [934, 390] width 5 height 9
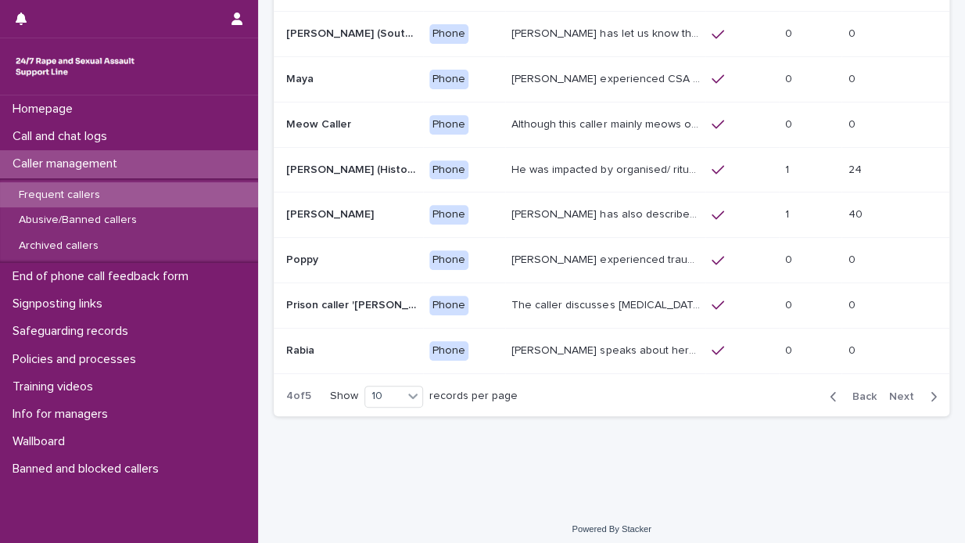
click at [605, 209] on p "[PERSON_NAME] has also described being sexually abused as a child, and on diffe…" at bounding box center [607, 213] width 191 height 16
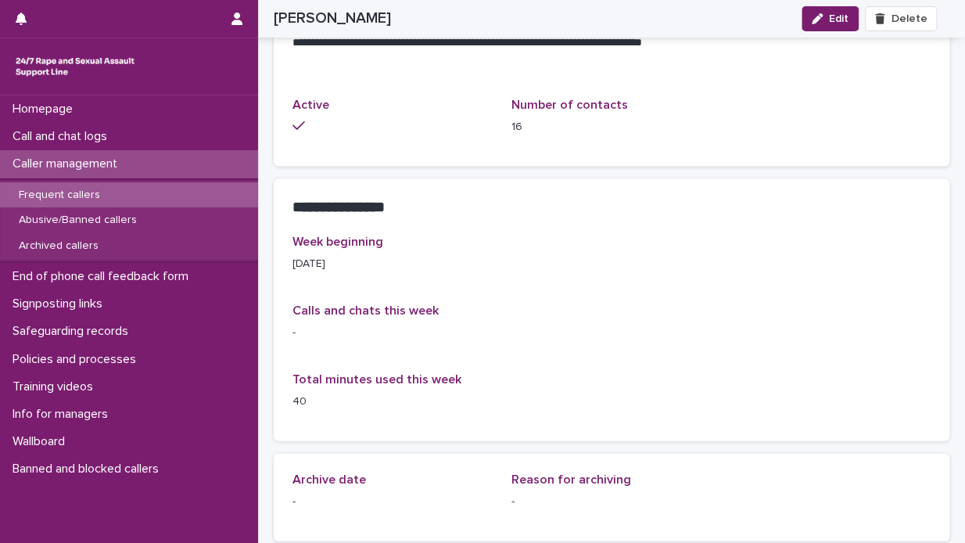
scroll to position [1251, 0]
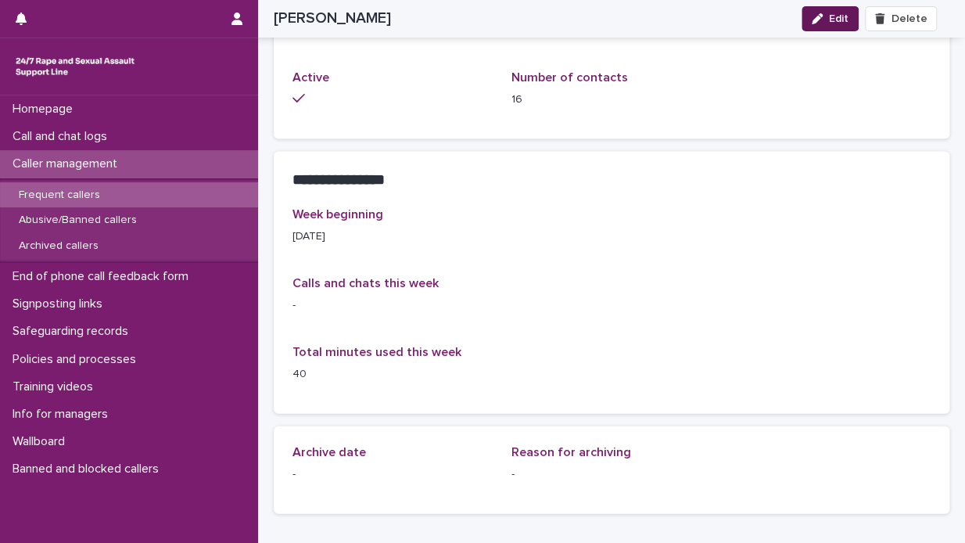
click at [841, 11] on button "Edit" at bounding box center [830, 18] width 57 height 25
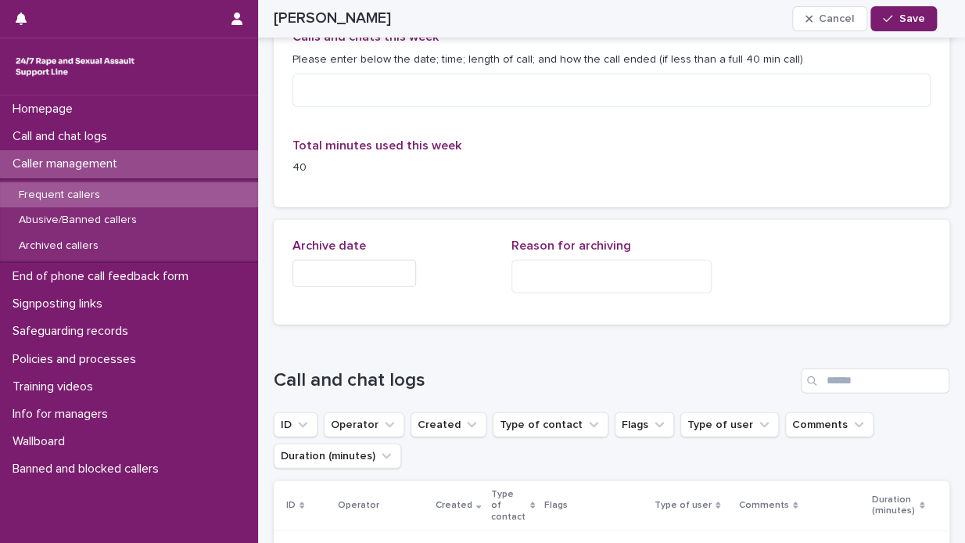
scroll to position [1461, 0]
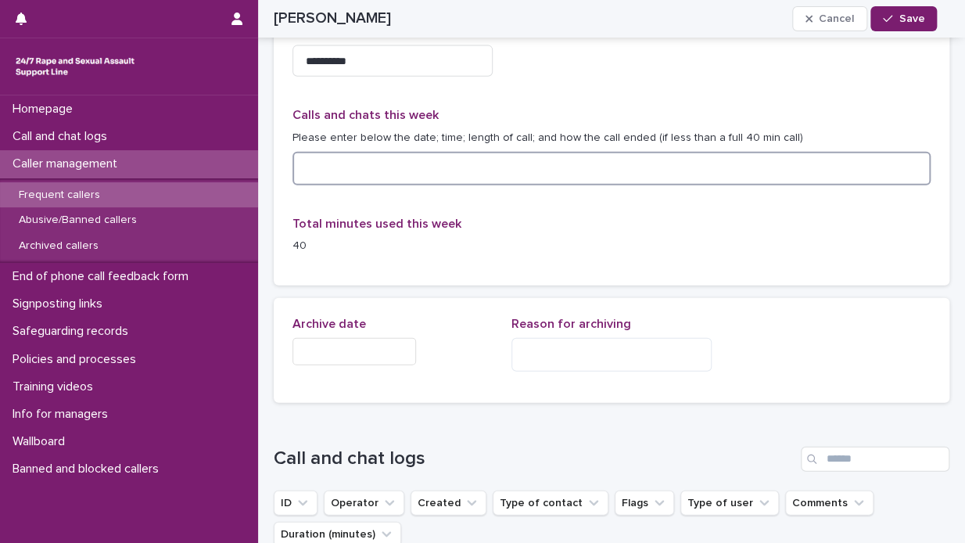
click at [309, 169] on textarea at bounding box center [612, 169] width 638 height 34
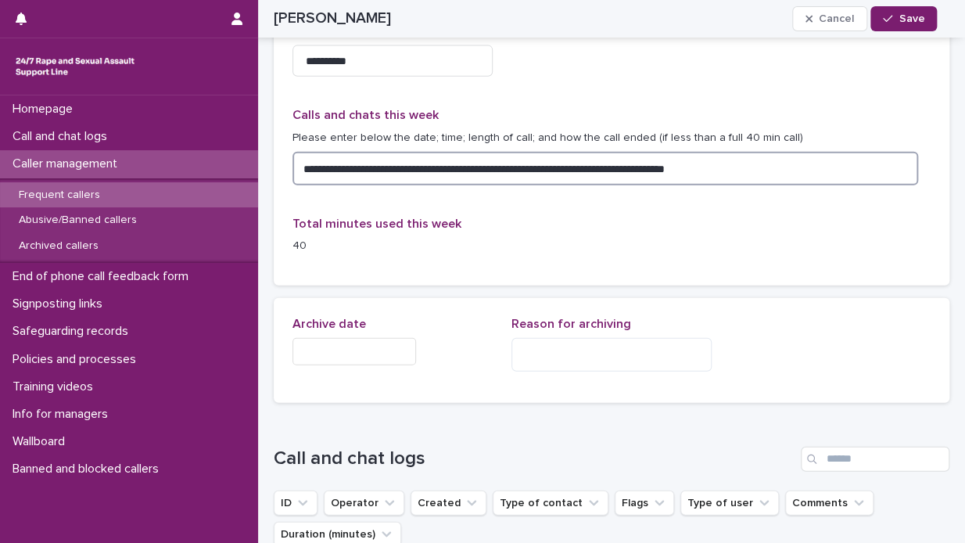
click at [767, 167] on textarea "**********" at bounding box center [606, 169] width 626 height 34
click at [302, 164] on textarea "**********" at bounding box center [606, 169] width 626 height 34
type textarea "**********"
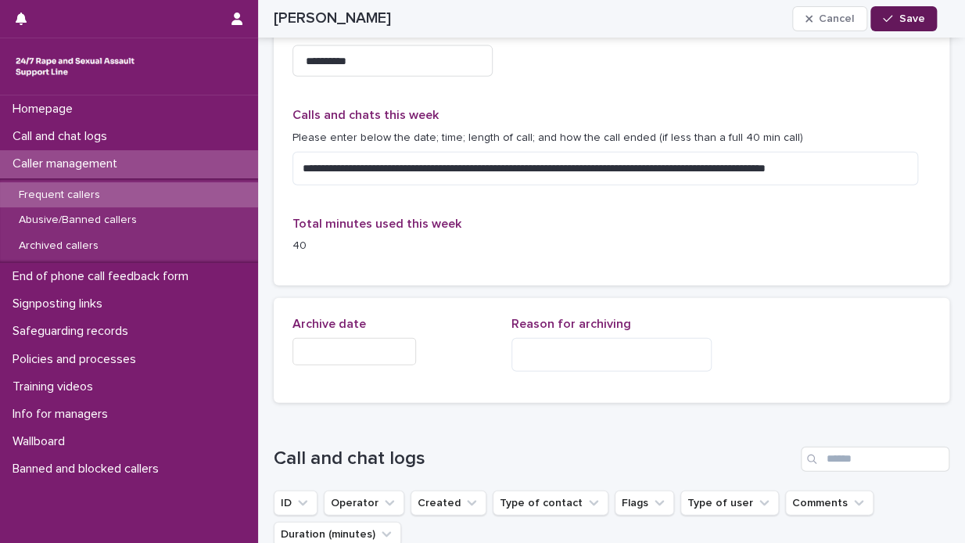
click at [914, 16] on span "Save" at bounding box center [912, 18] width 26 height 11
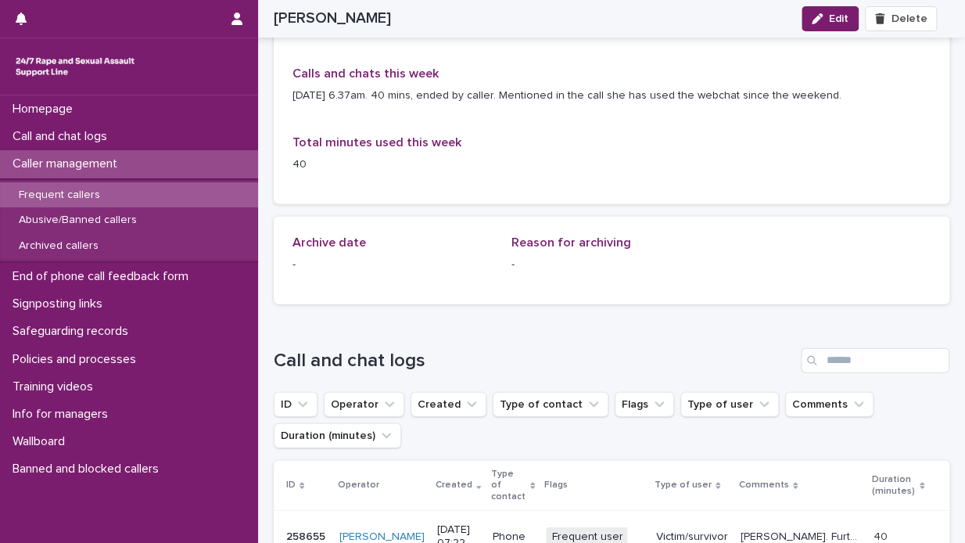
click at [110, 163] on p "Caller management" at bounding box center [68, 163] width 124 height 15
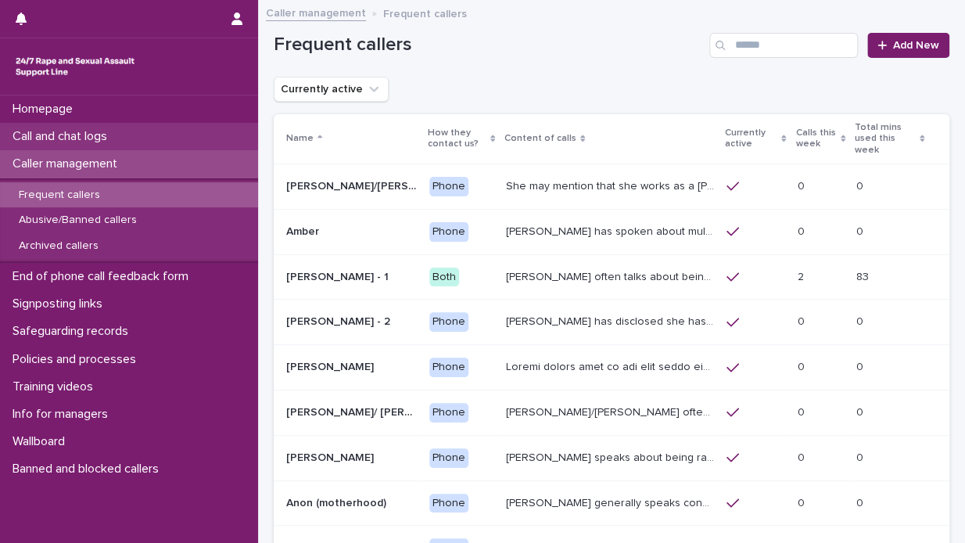
click at [84, 130] on p "Call and chat logs" at bounding box center [62, 136] width 113 height 15
